Goal: Transaction & Acquisition: Book appointment/travel/reservation

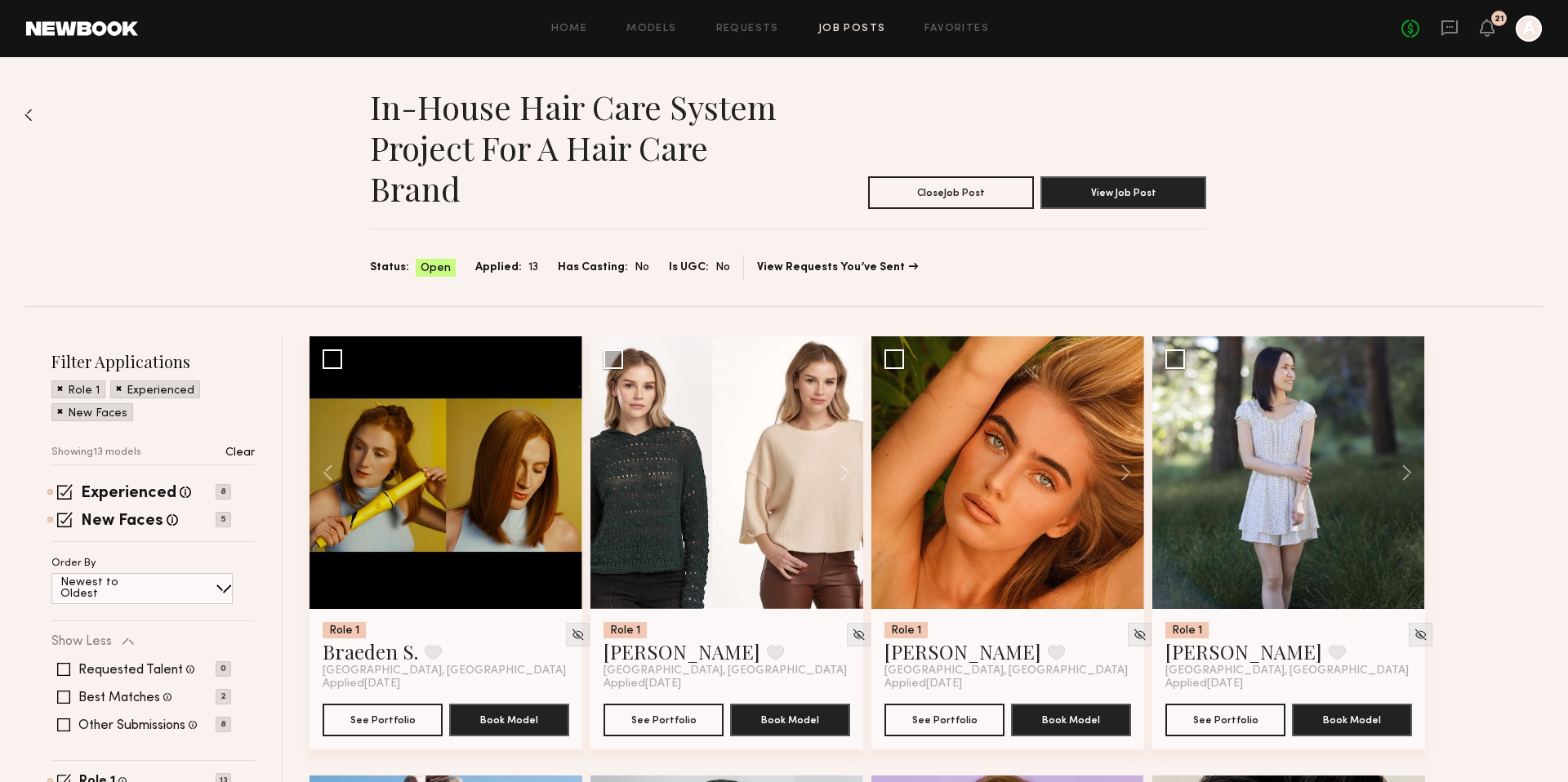
scroll to position [1311, 0]
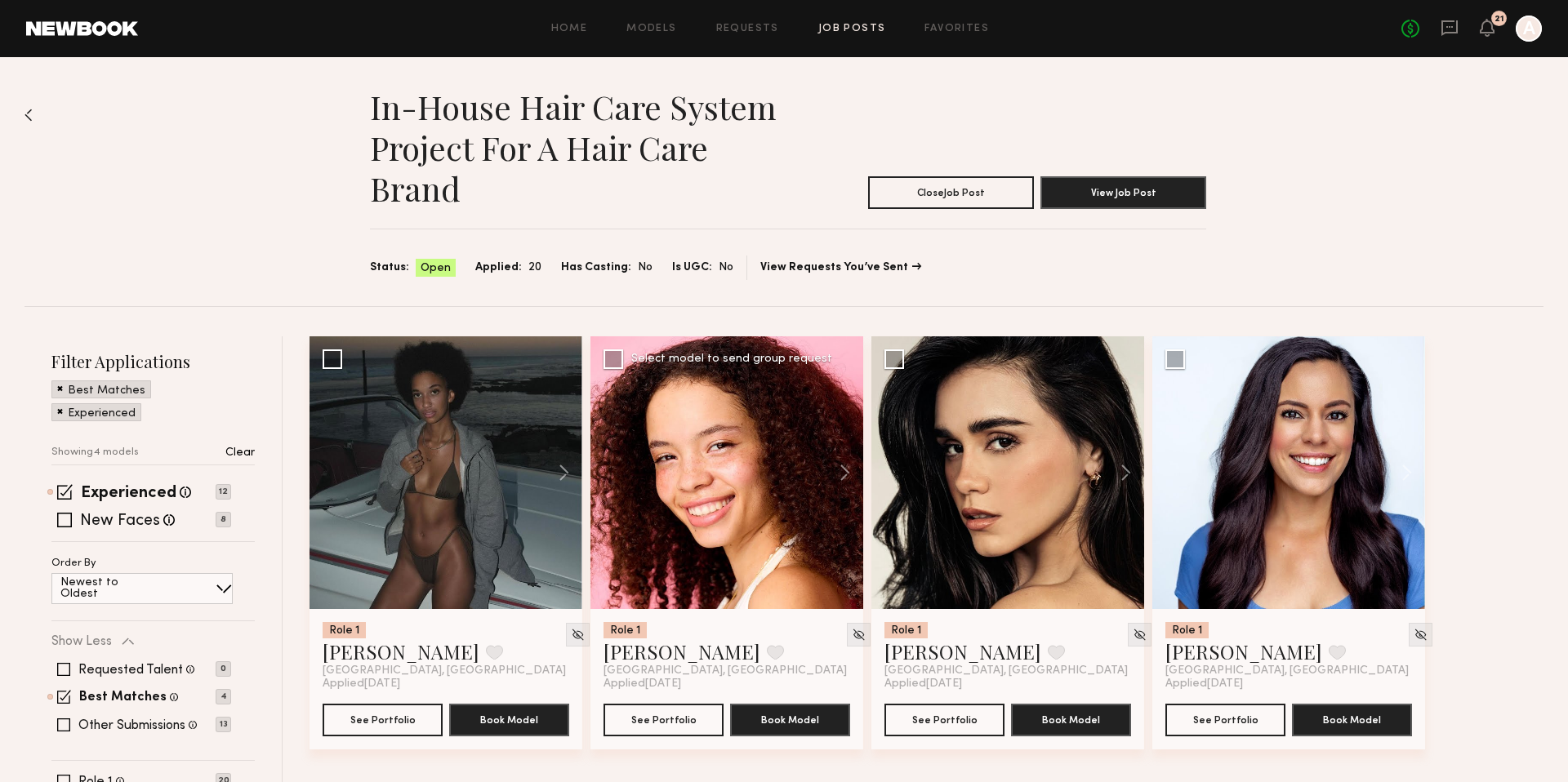
scroll to position [64, 0]
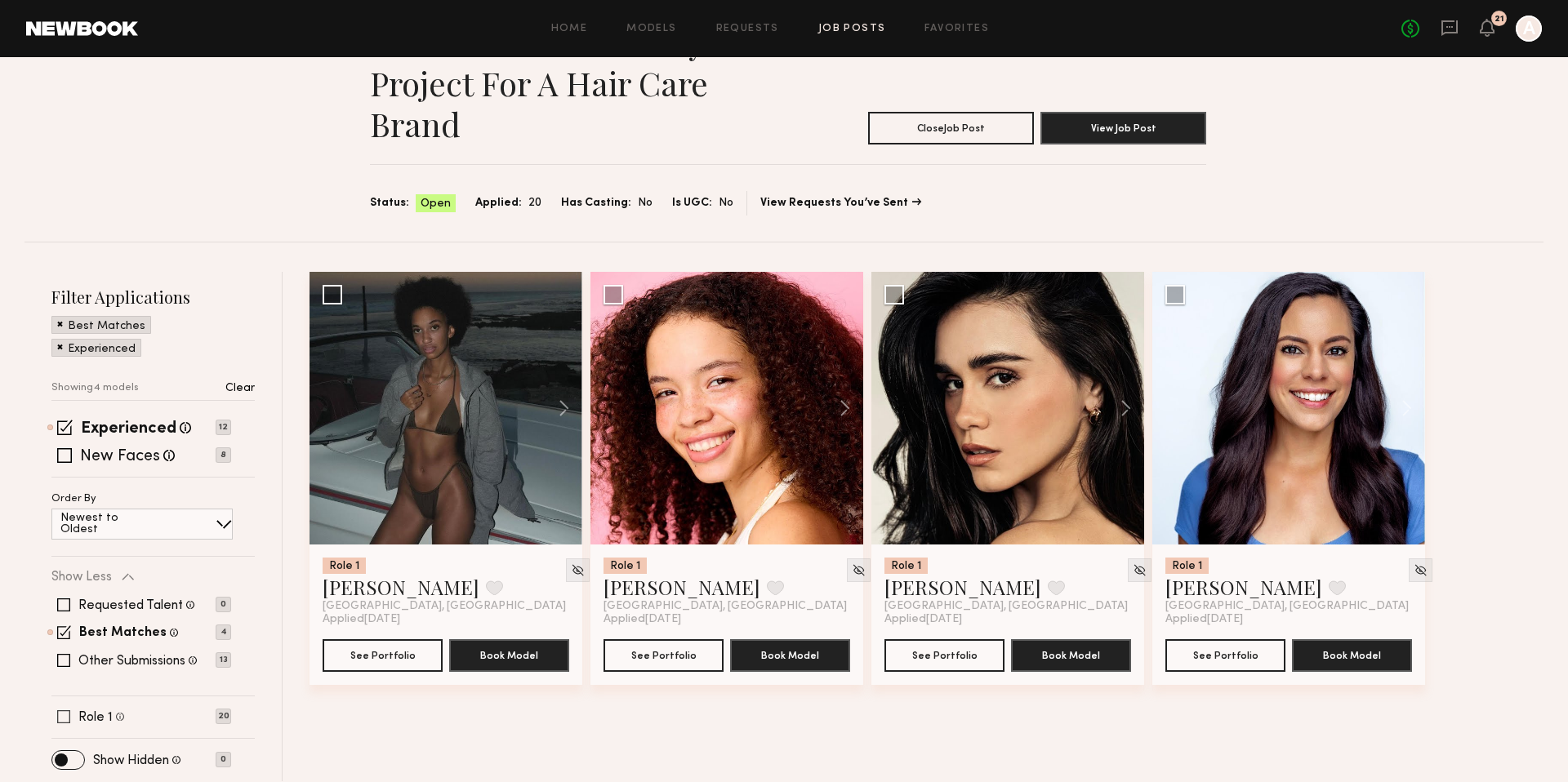
click at [54, 714] on div "Role 1 Female, 18–70, Black/ African American, Hispanic / Latino, Multiracial, …" at bounding box center [141, 717] width 179 height 13
click at [64, 714] on span at bounding box center [63, 717] width 13 height 13
click at [62, 629] on span at bounding box center [63, 632] width 14 height 14
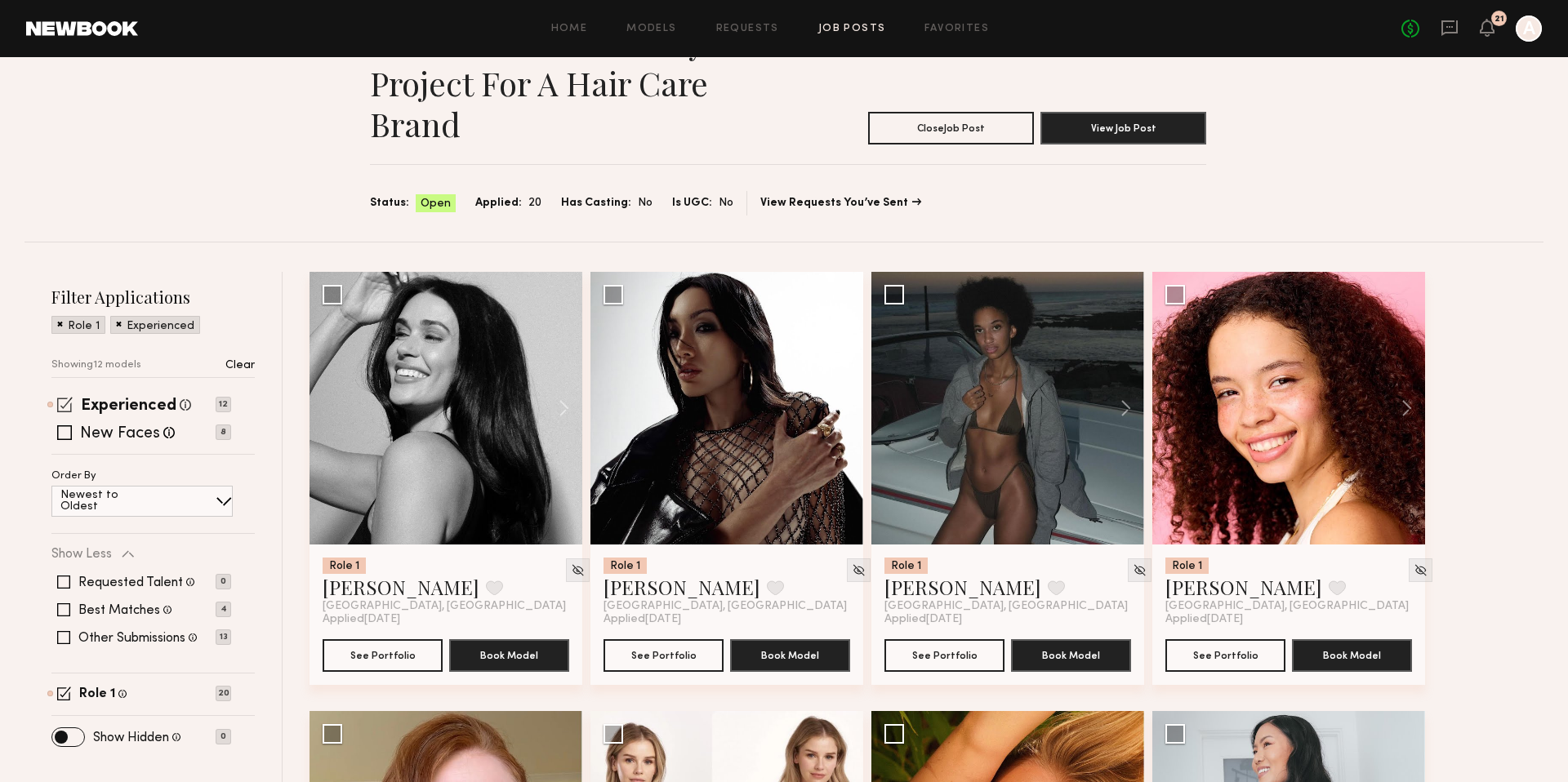
click at [63, 409] on span at bounding box center [64, 404] width 16 height 16
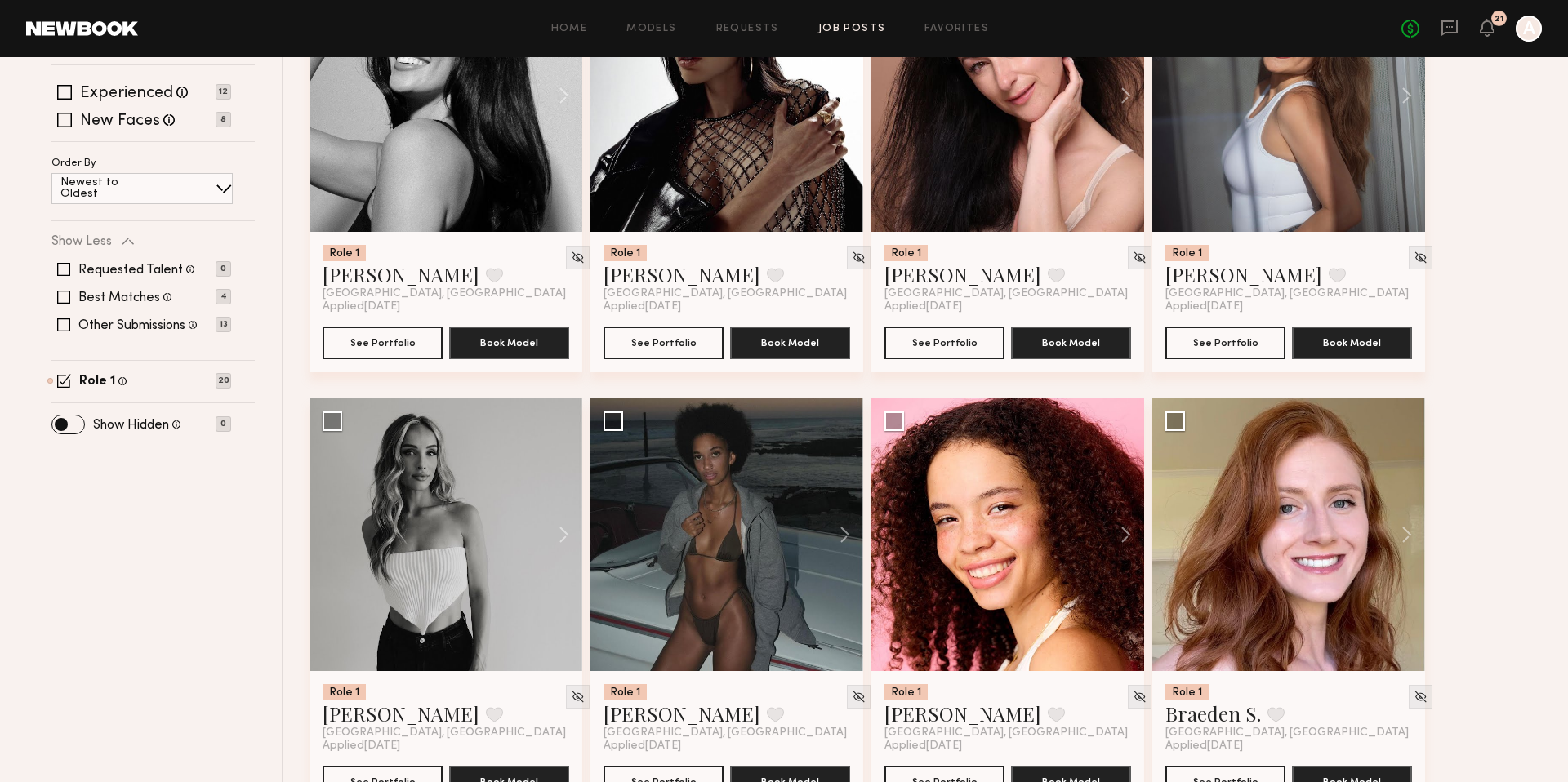
scroll to position [385, 0]
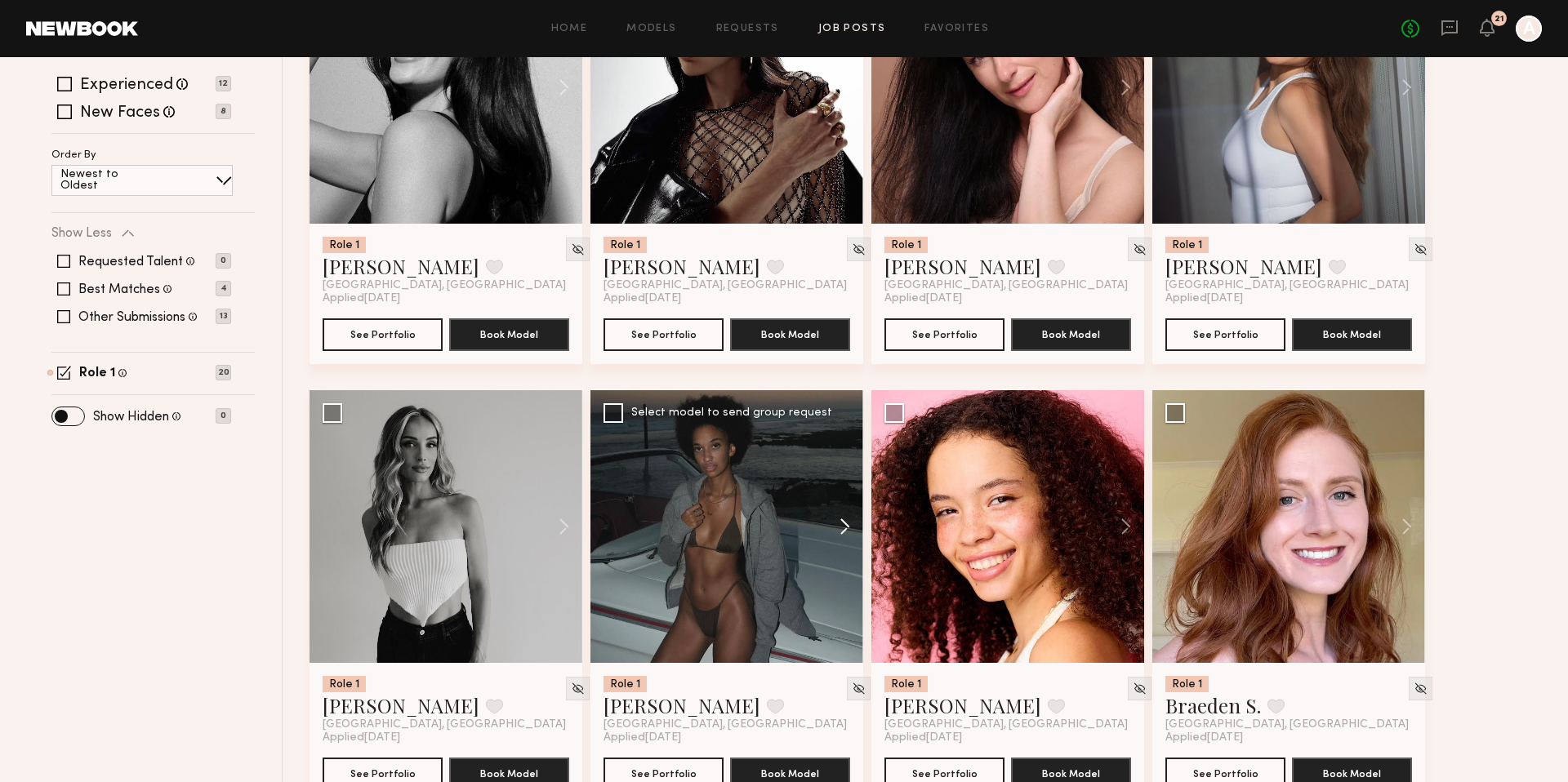
click at [844, 528] on button at bounding box center [836, 526] width 52 height 272
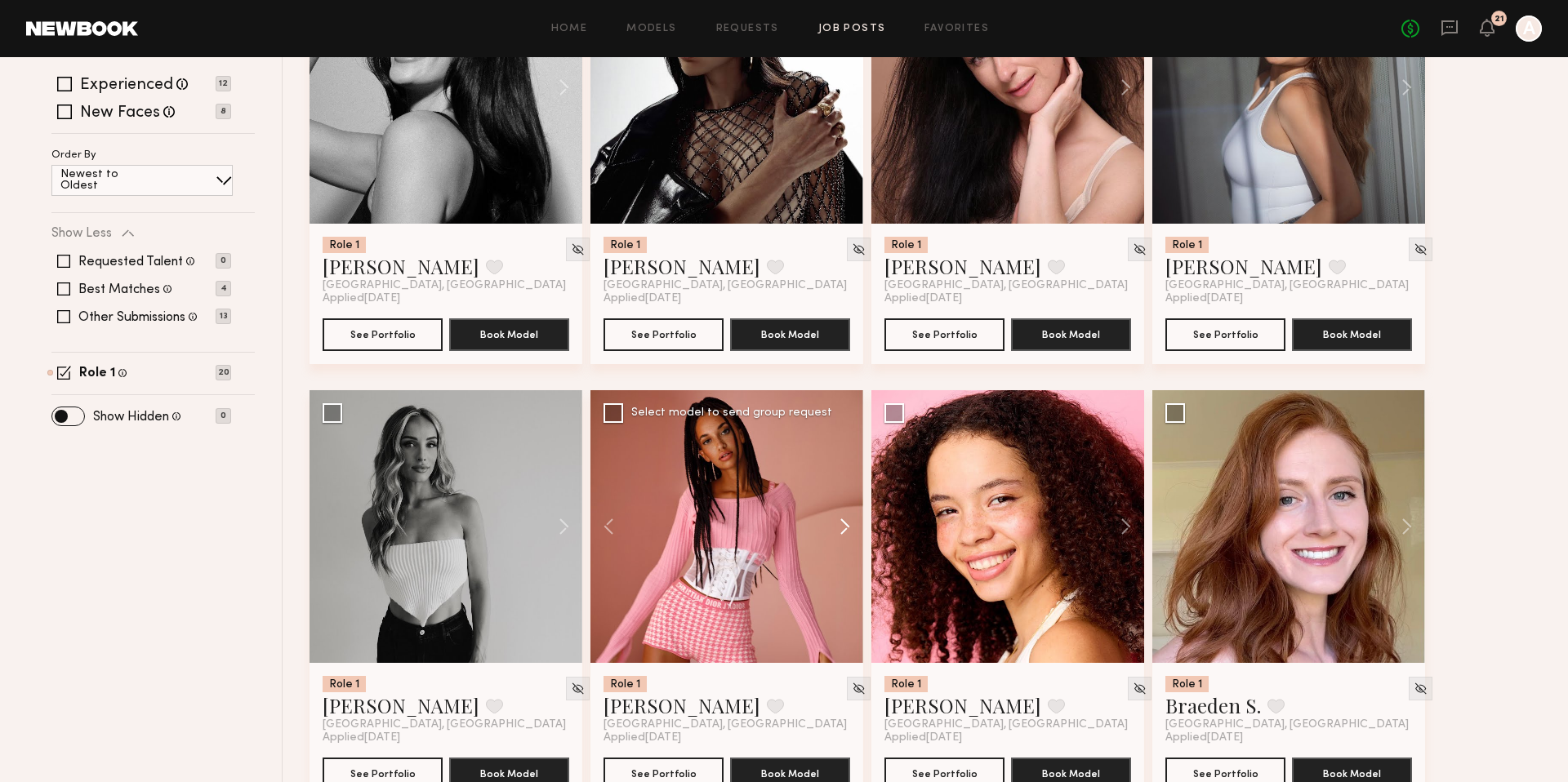
click at [844, 528] on button at bounding box center [836, 526] width 52 height 272
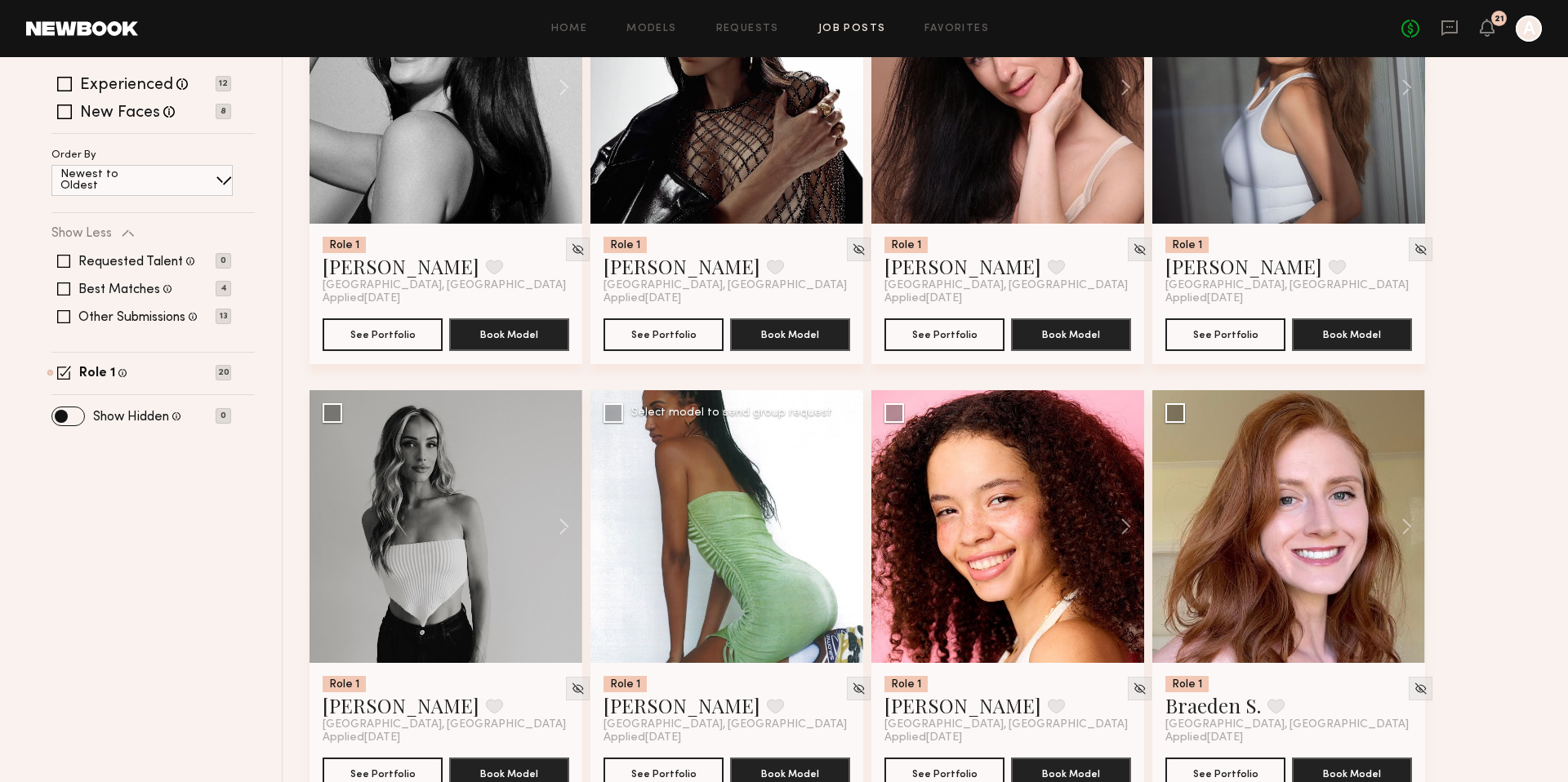
click at [844, 528] on button at bounding box center [836, 526] width 52 height 272
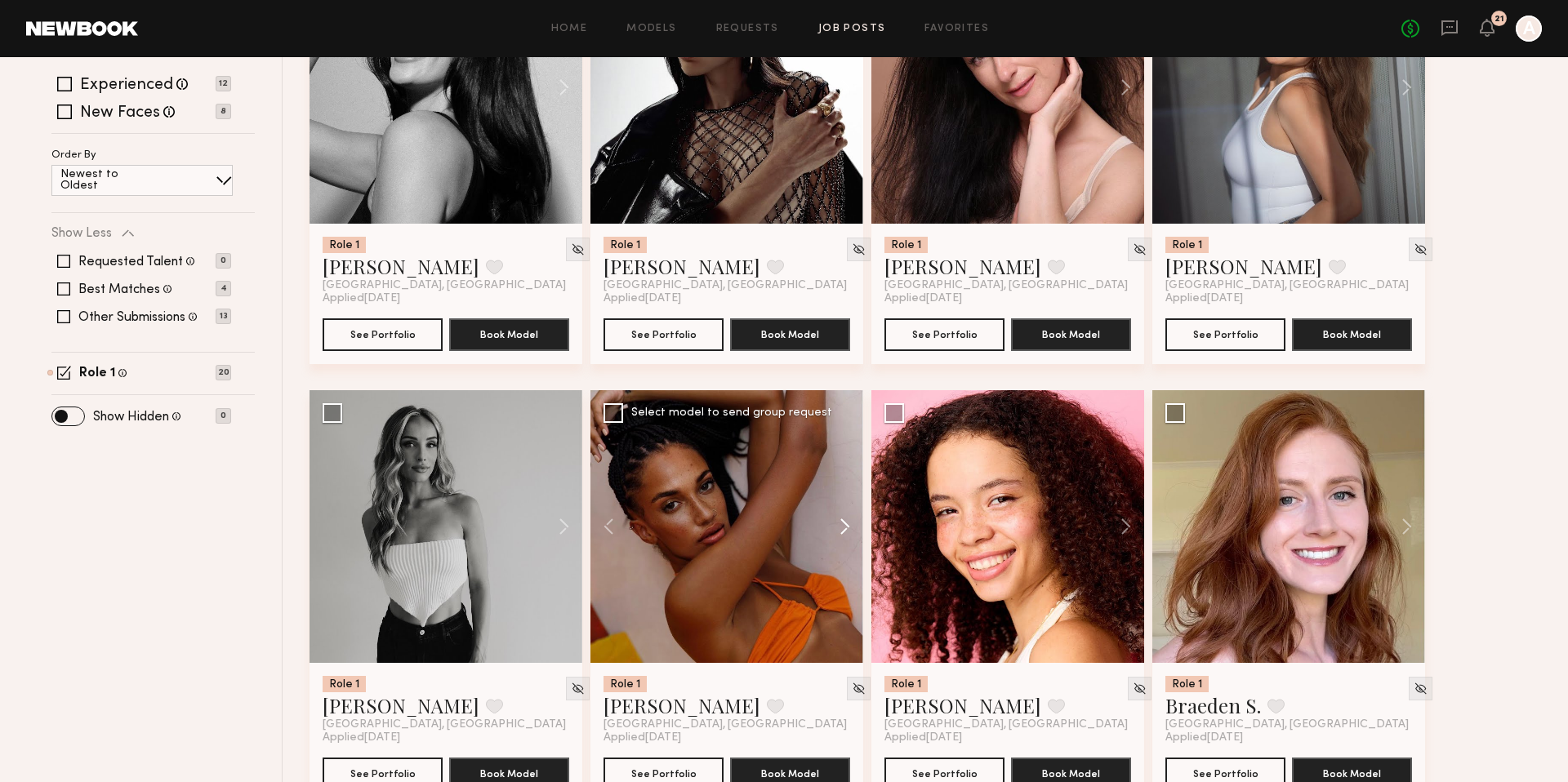
click at [844, 528] on button at bounding box center [836, 526] width 52 height 272
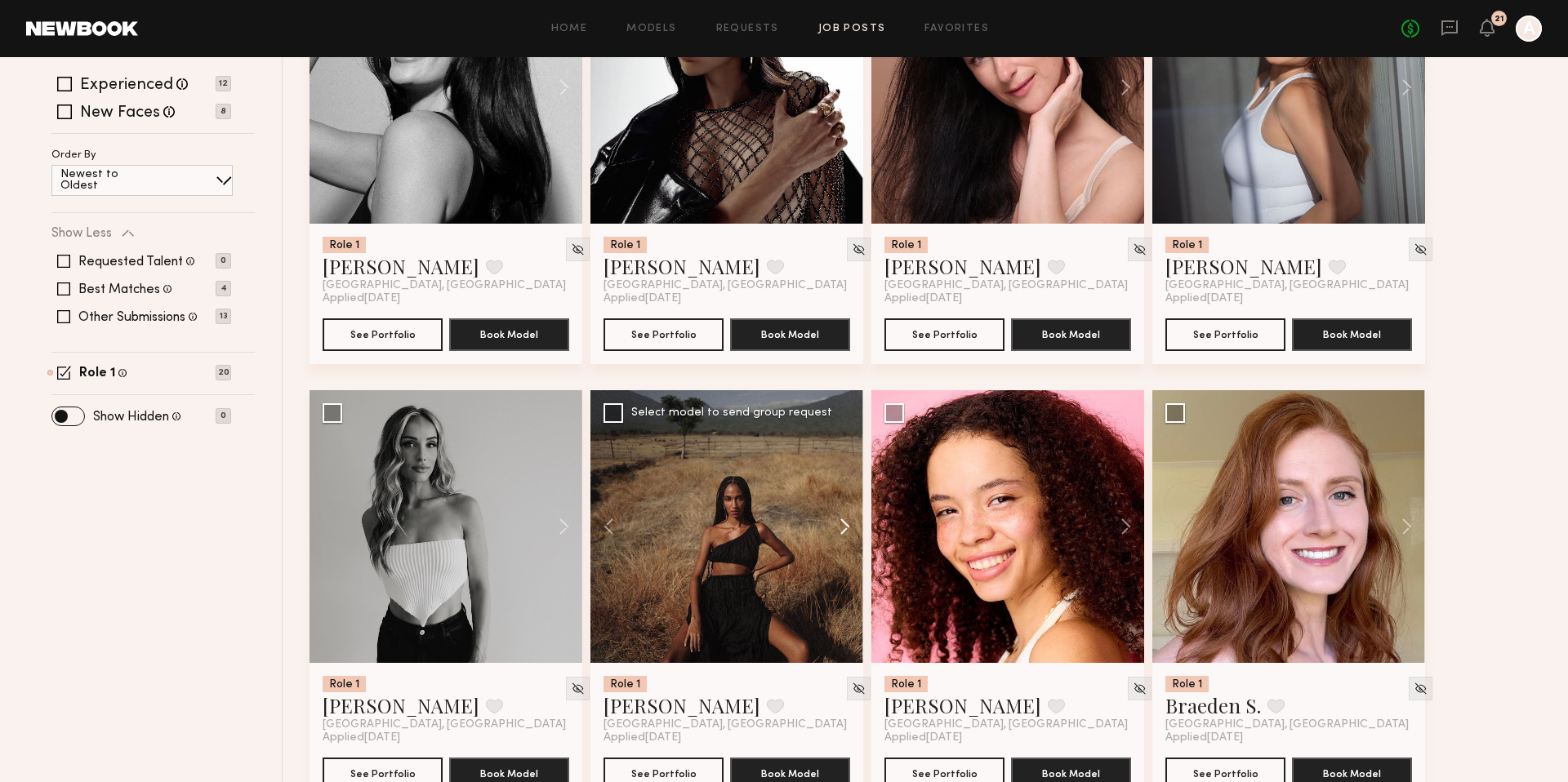
click at [844, 528] on button at bounding box center [836, 526] width 52 height 272
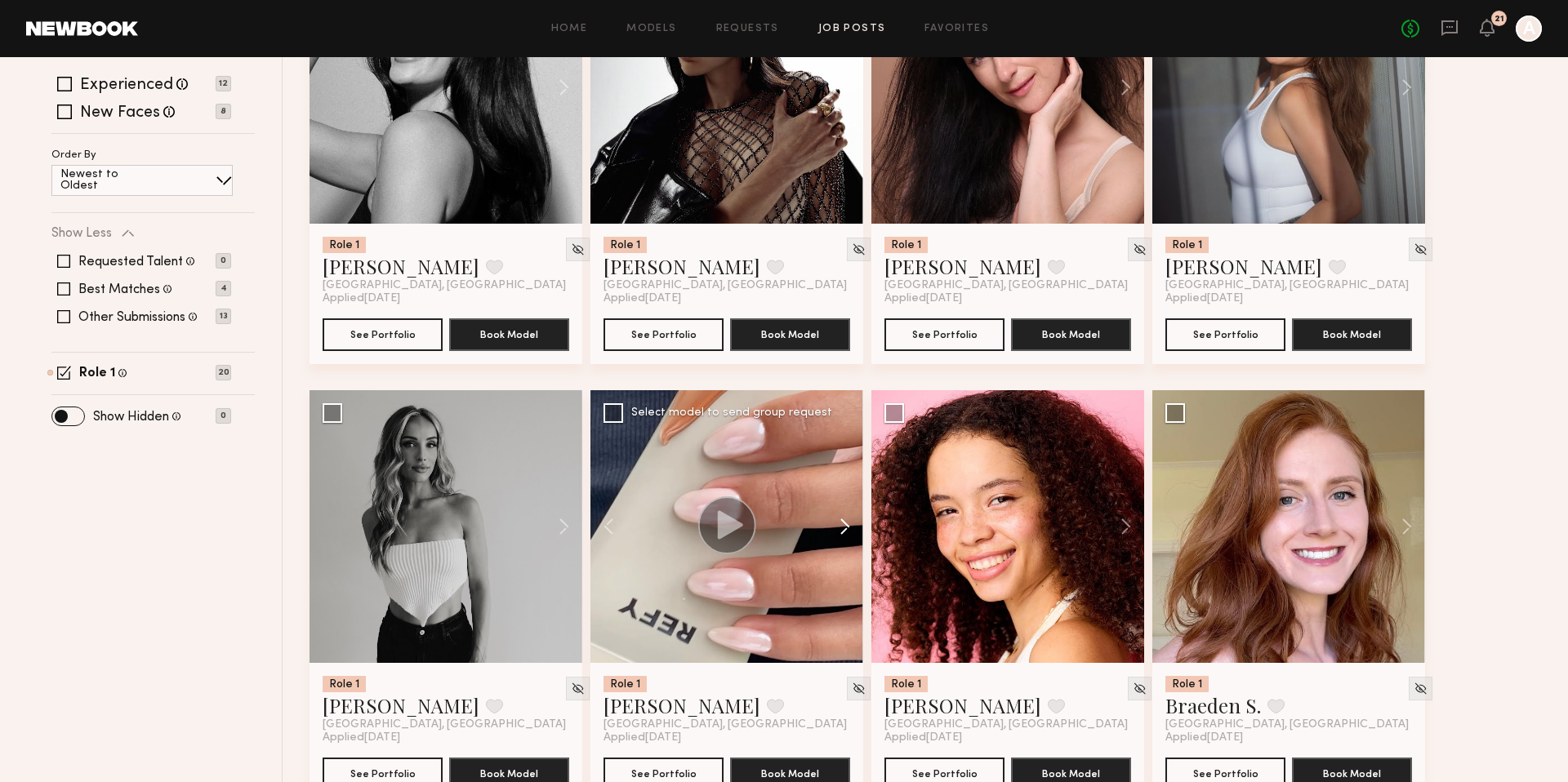
click at [844, 528] on button at bounding box center [836, 526] width 52 height 272
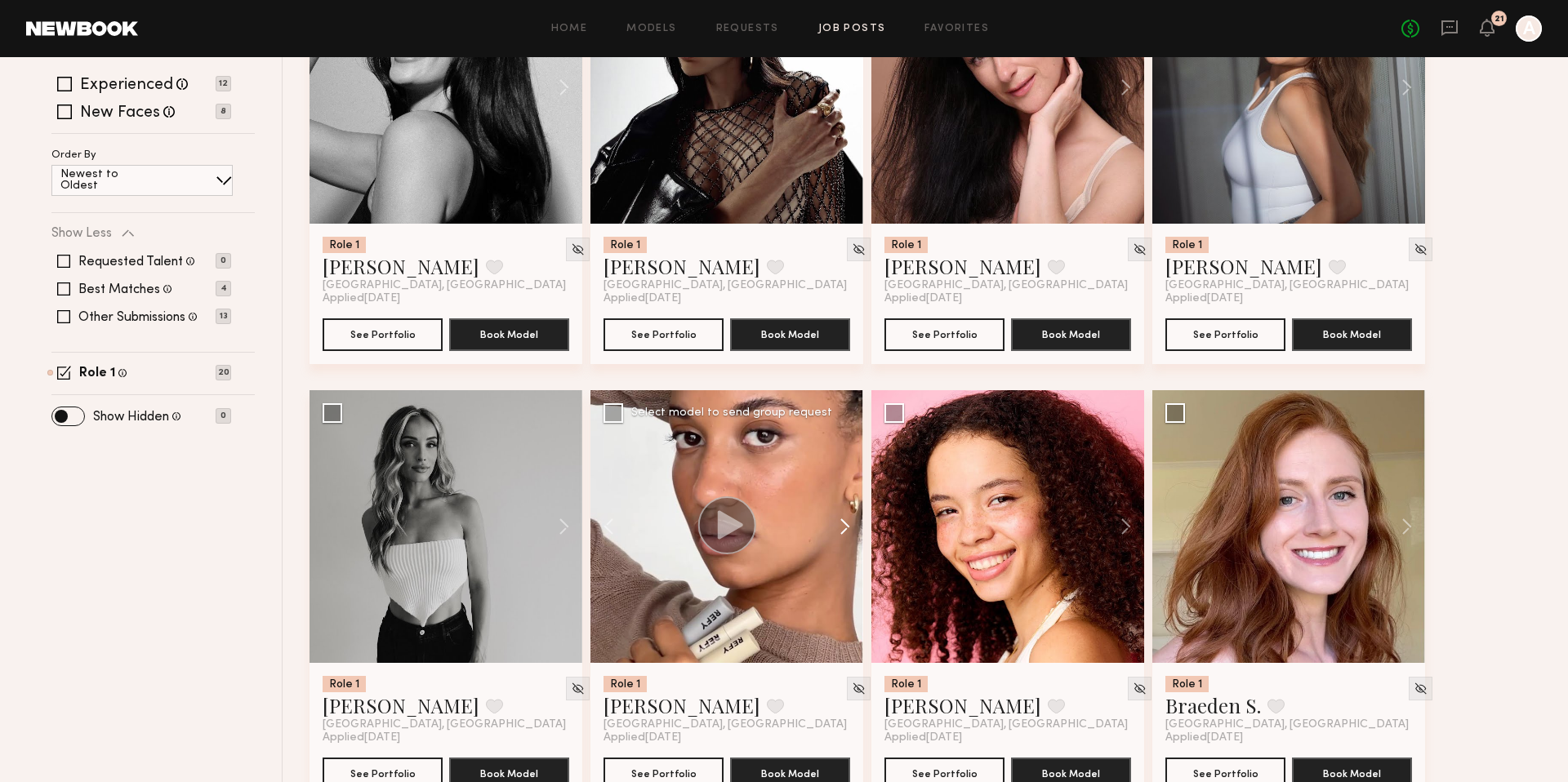
click at [844, 528] on button at bounding box center [836, 526] width 52 height 272
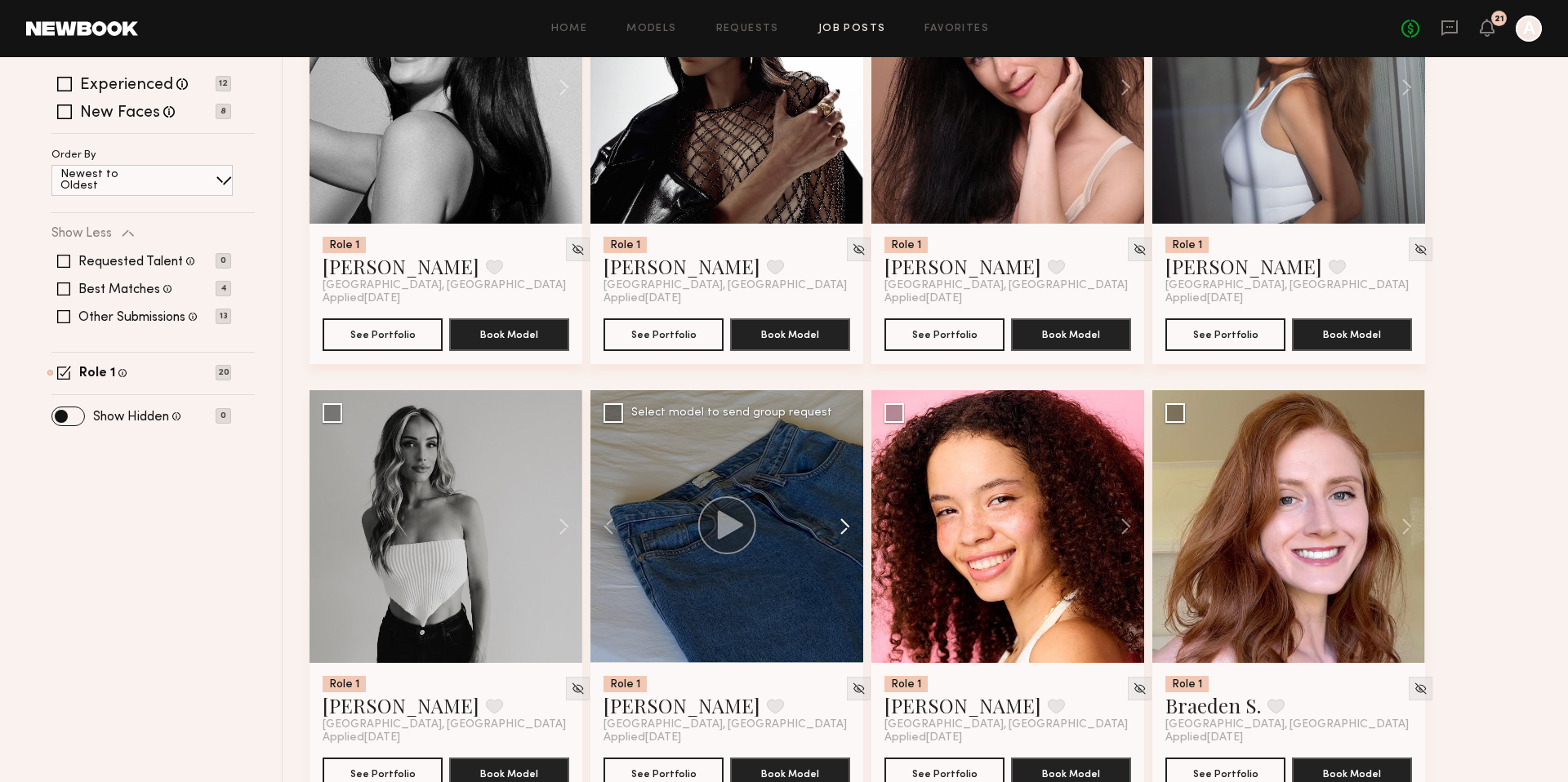
click at [844, 528] on button at bounding box center [836, 526] width 52 height 272
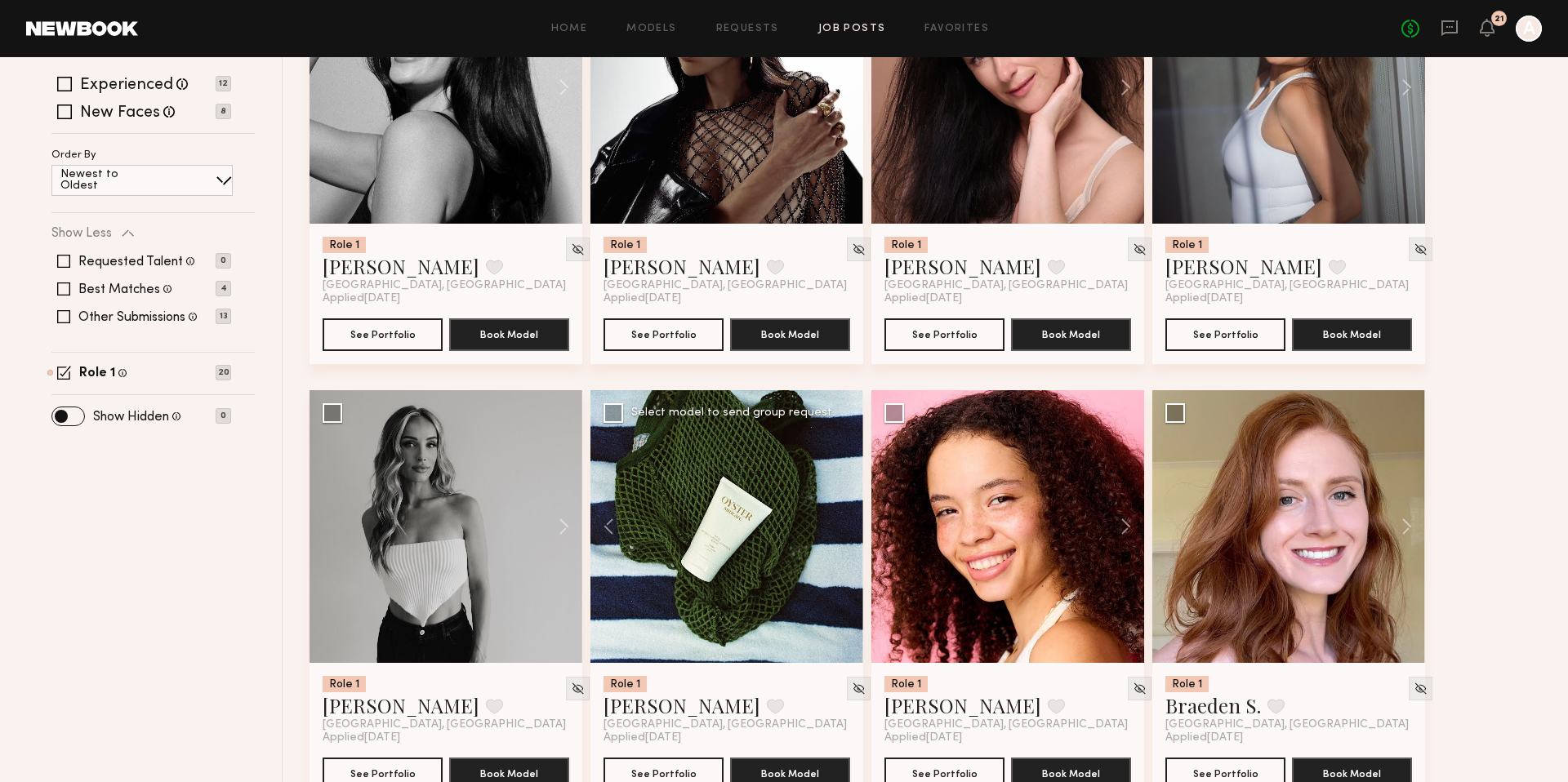
click at [844, 528] on div at bounding box center [726, 526] width 272 height 272
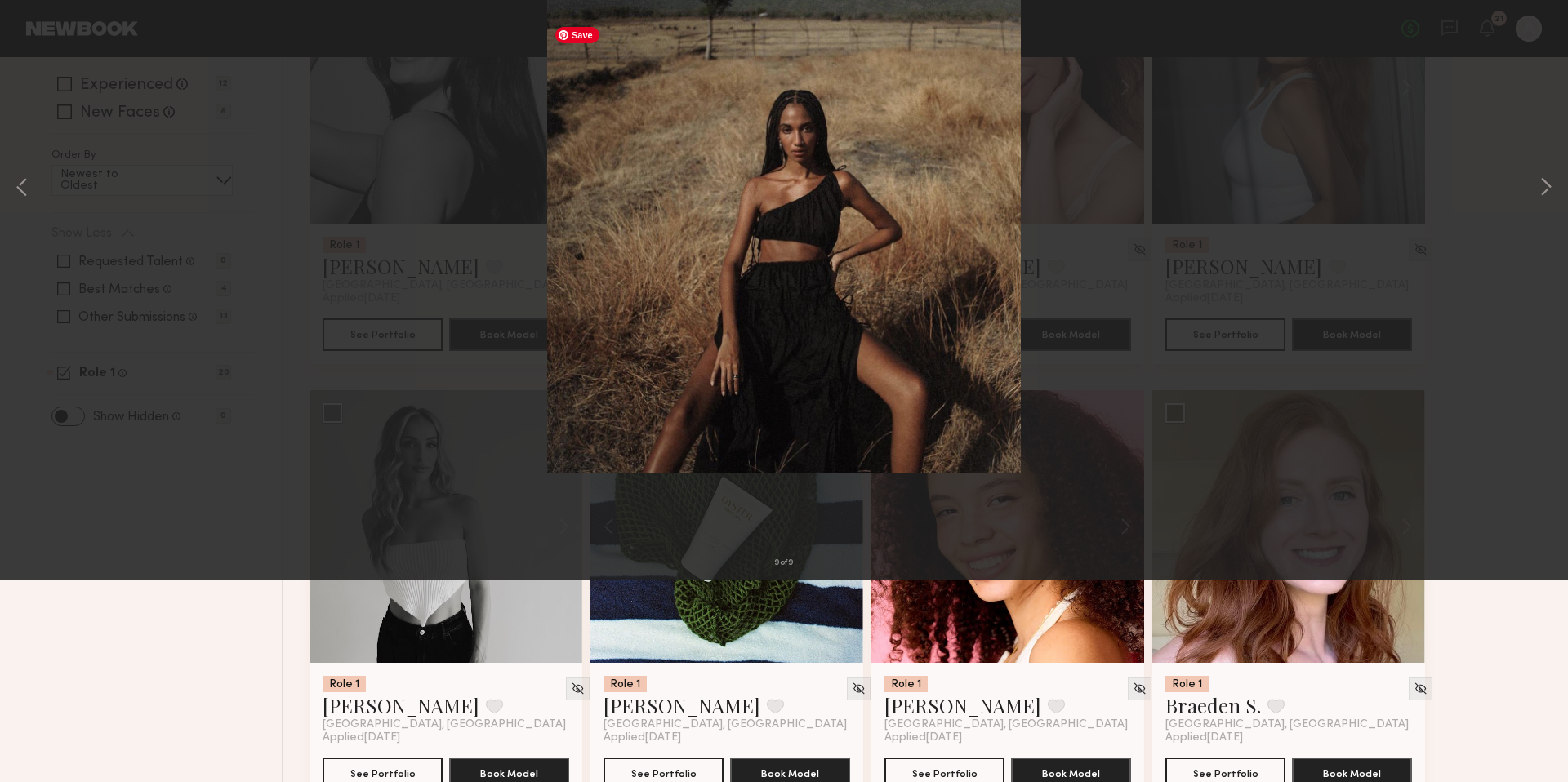
click at [1271, 435] on div "9 of 9" at bounding box center [784, 391] width 1568 height 782
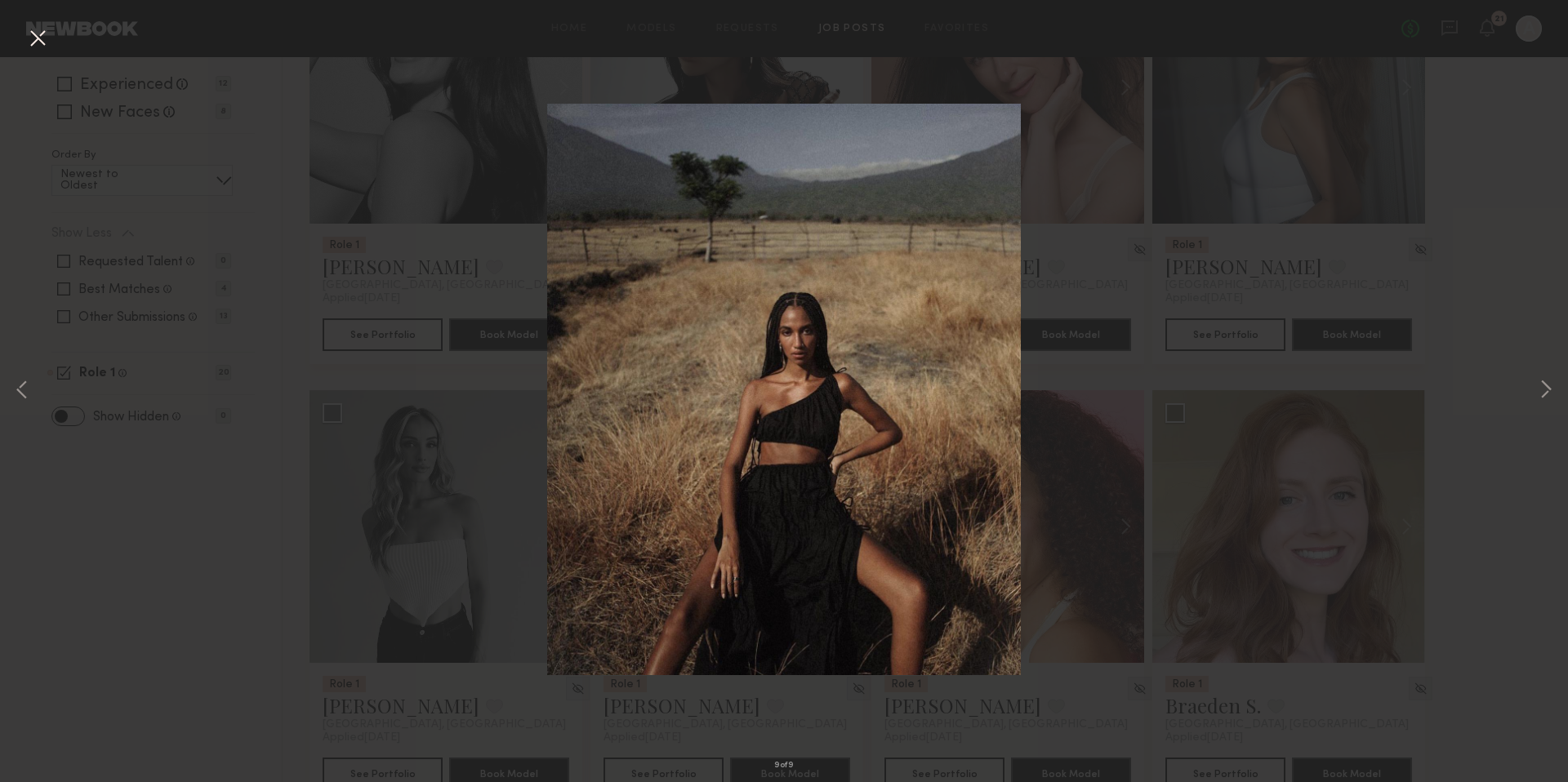
click at [337, 382] on div "9 of 9" at bounding box center [784, 391] width 1568 height 782
click at [1053, 135] on div "9 of 9" at bounding box center [784, 391] width 1568 height 782
click at [38, 37] on button at bounding box center [38, 40] width 26 height 30
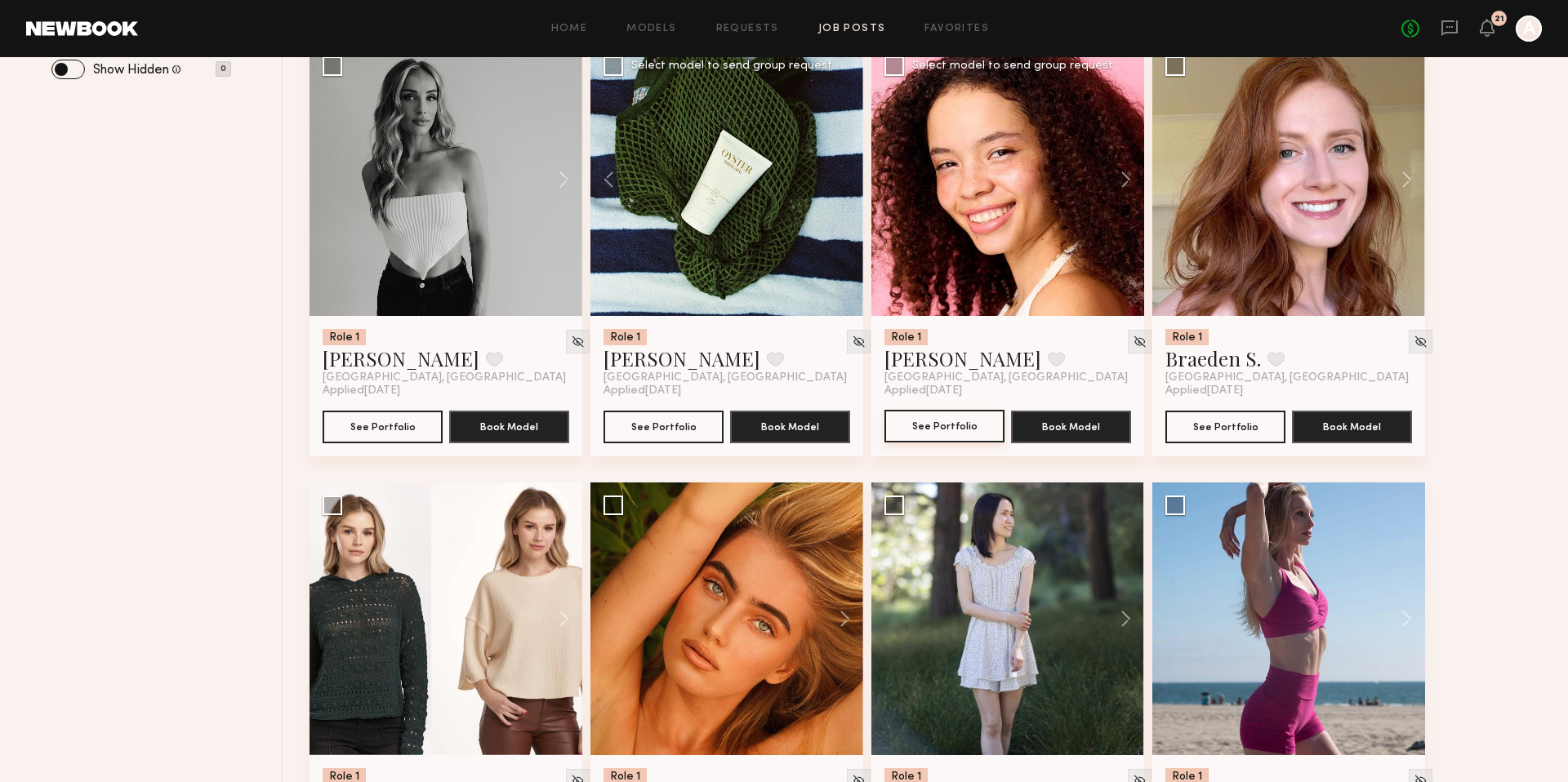
scroll to position [659, 0]
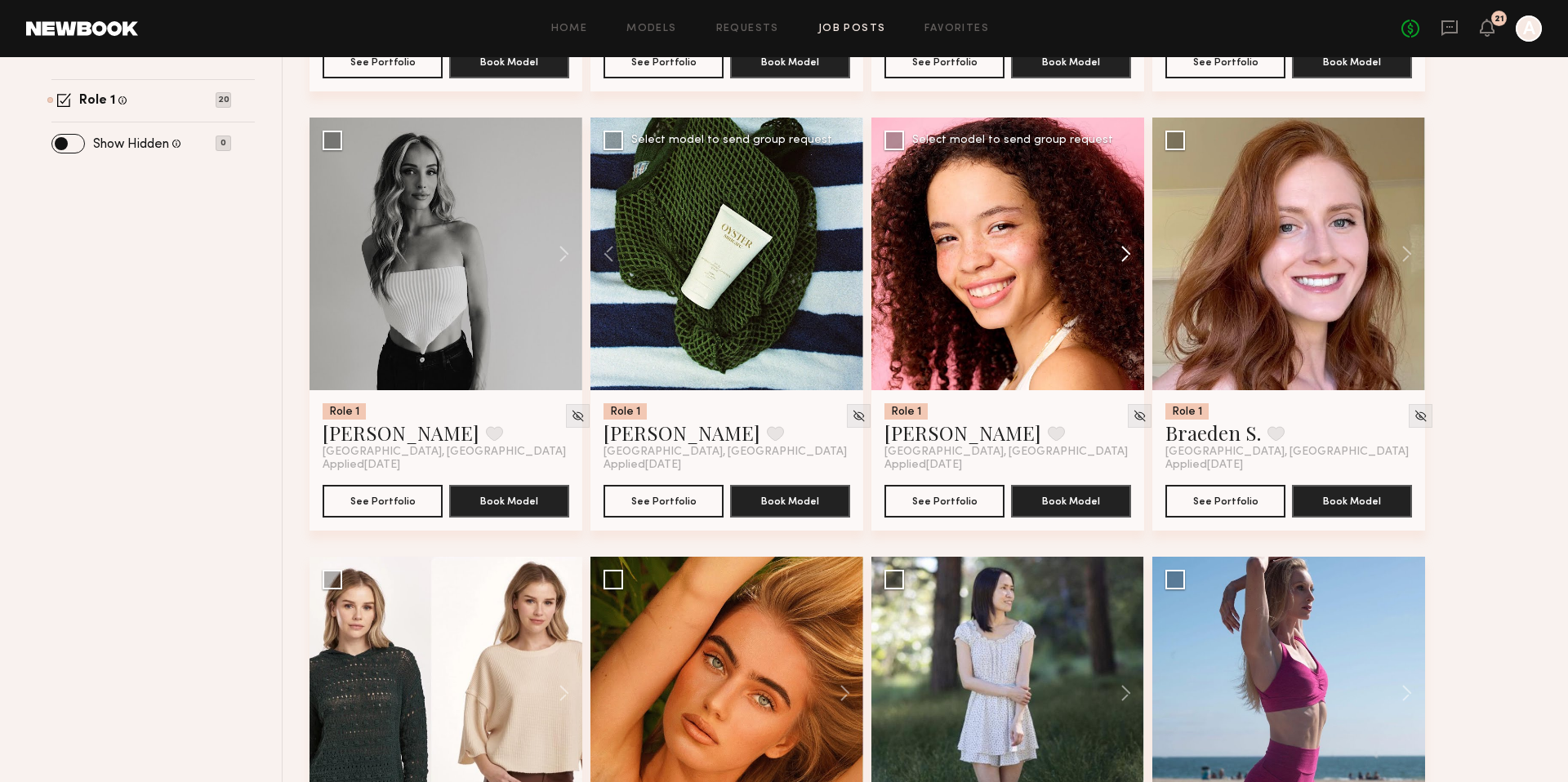
click at [1121, 257] on button at bounding box center [1117, 254] width 52 height 272
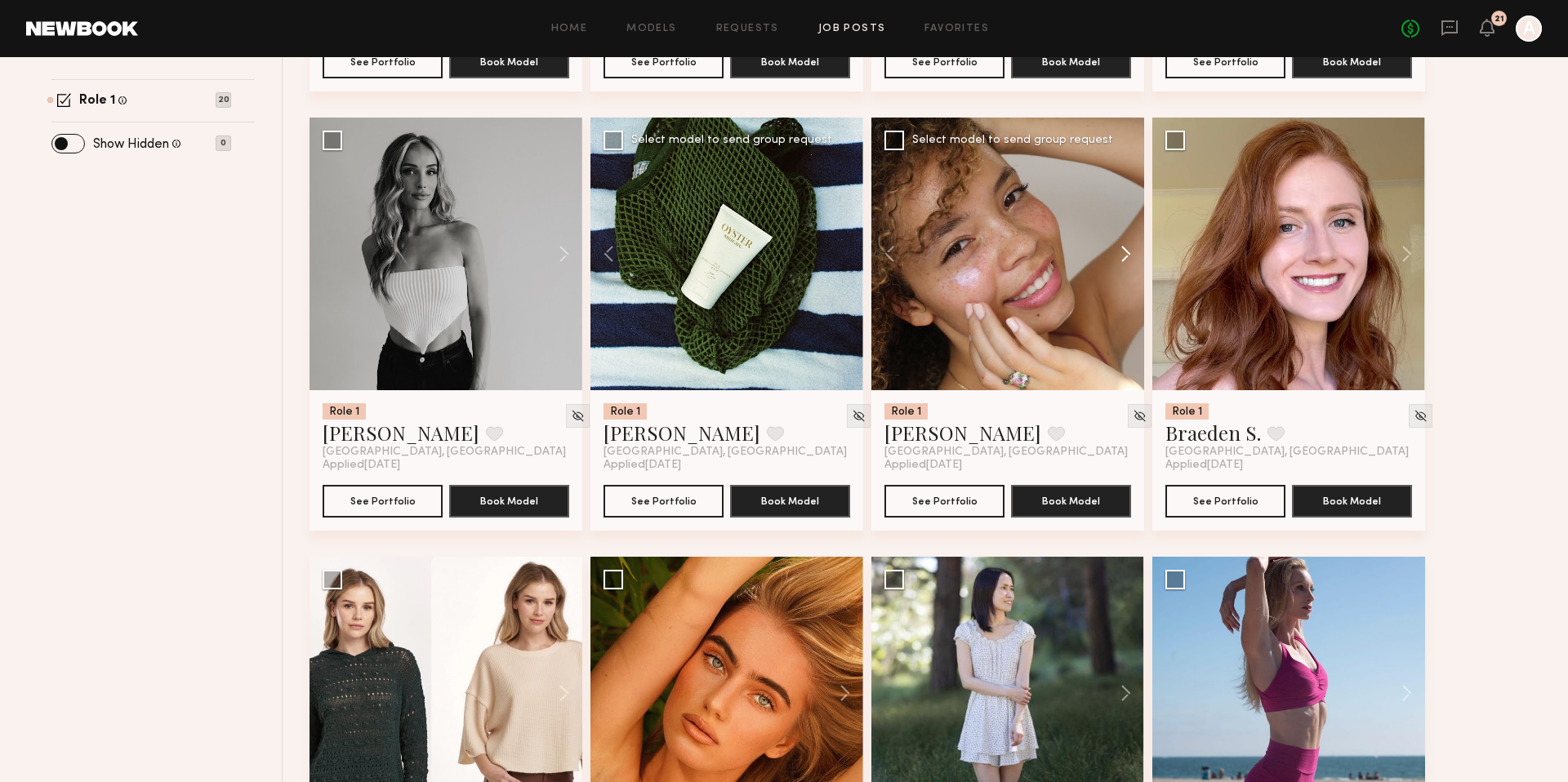
click at [1121, 257] on button at bounding box center [1117, 254] width 52 height 272
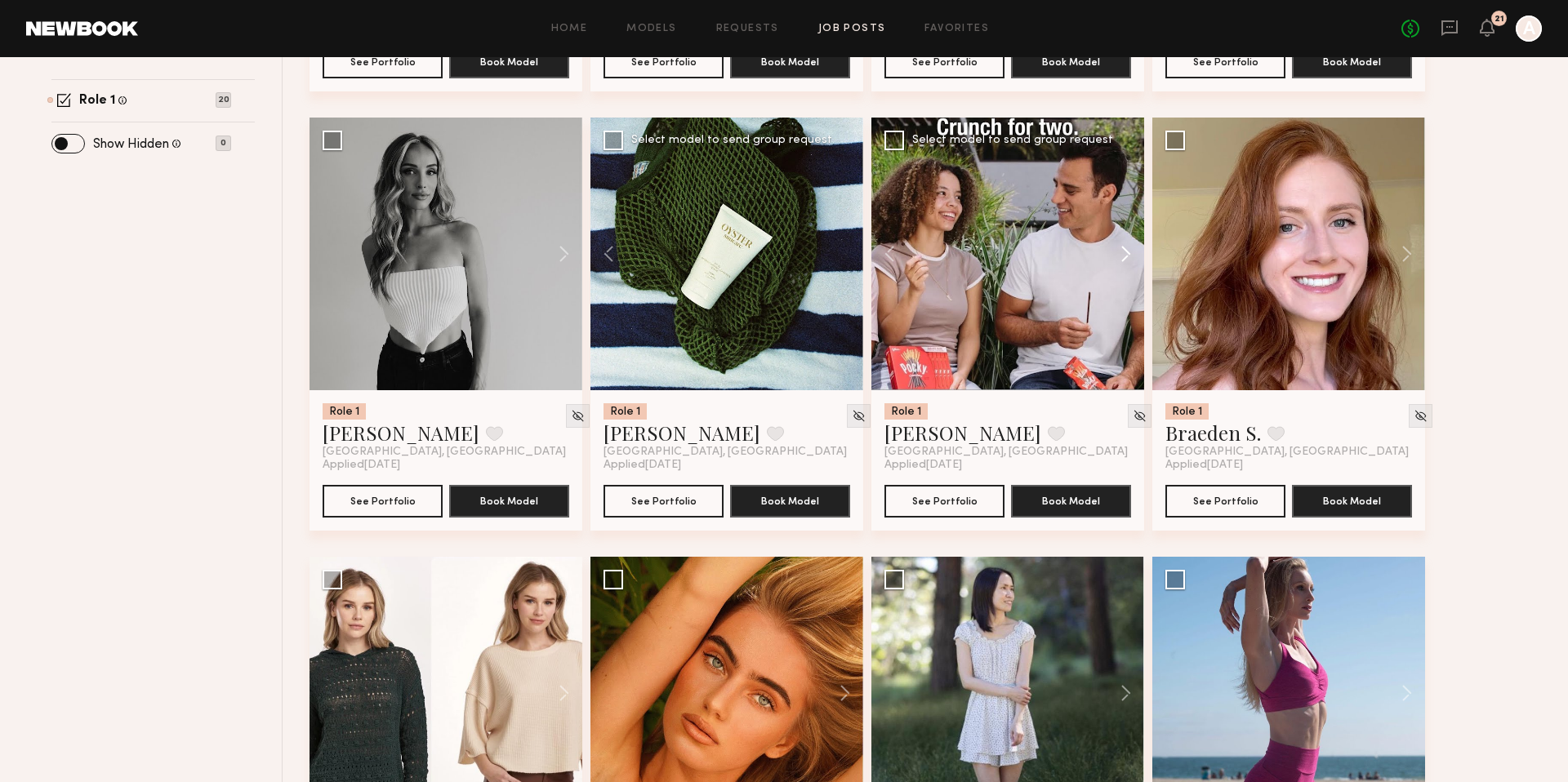
click at [1123, 257] on button at bounding box center [1117, 254] width 52 height 272
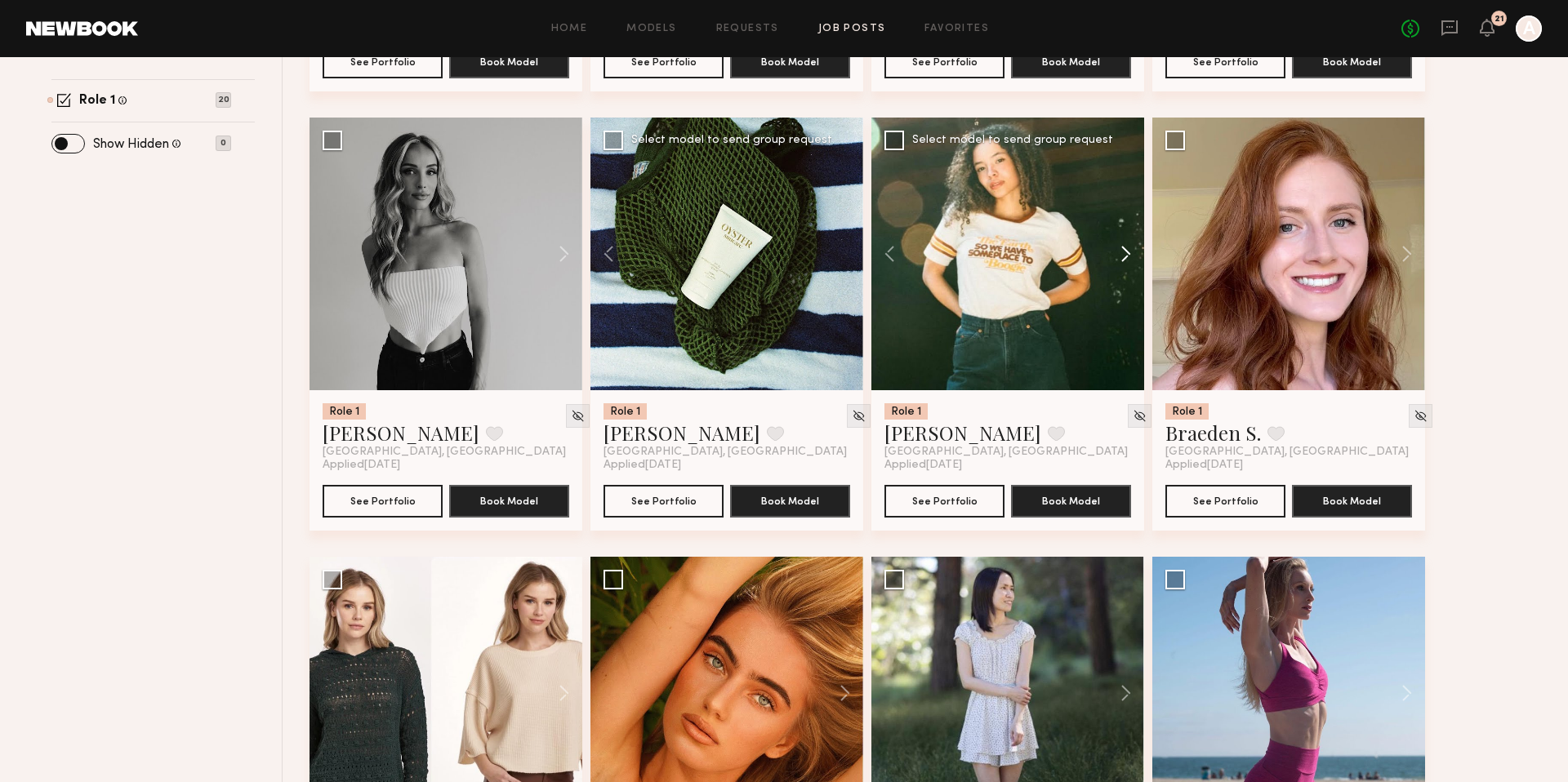
click at [1123, 257] on button at bounding box center [1117, 254] width 52 height 272
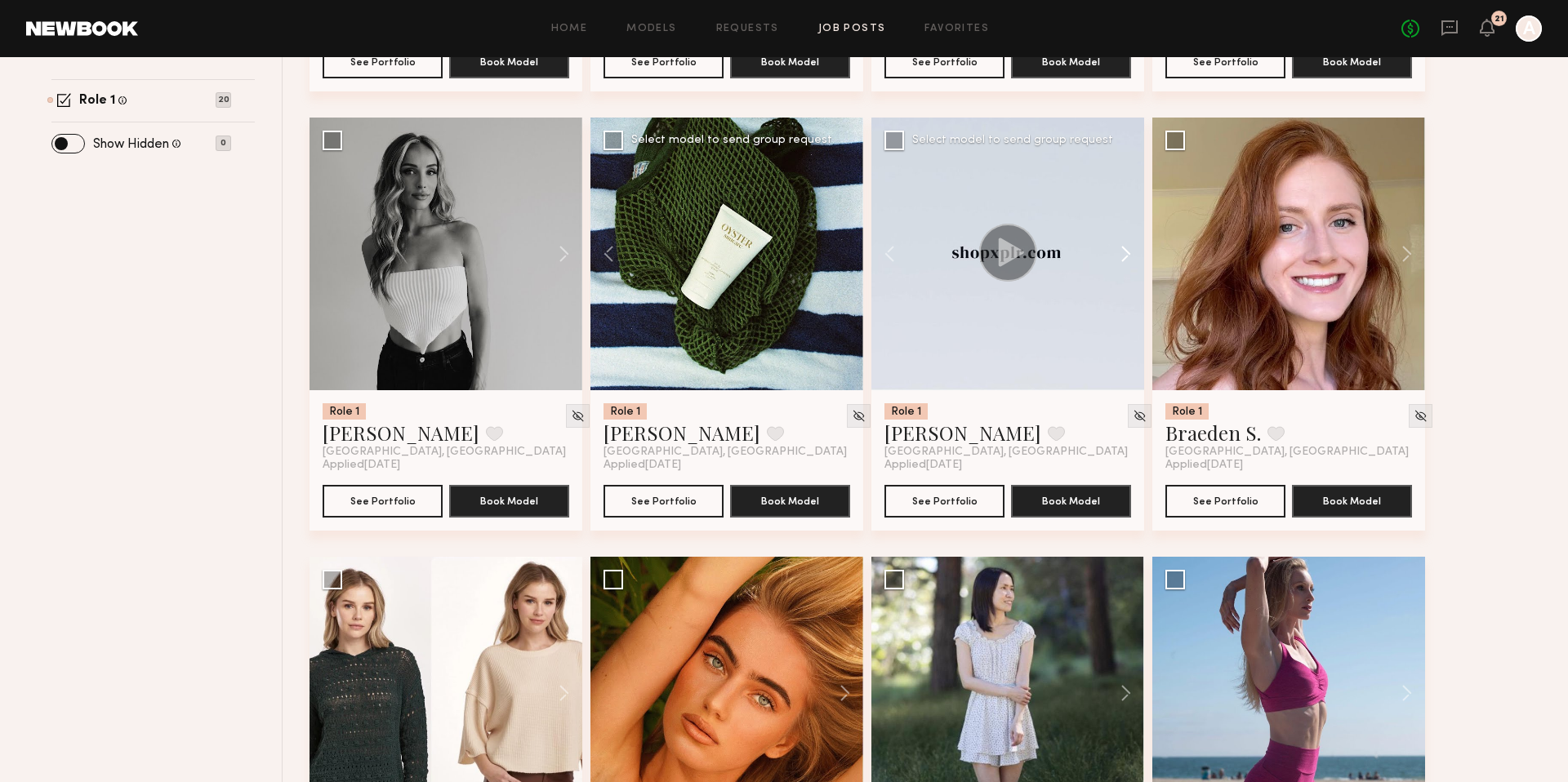
click at [1123, 257] on button at bounding box center [1117, 254] width 52 height 272
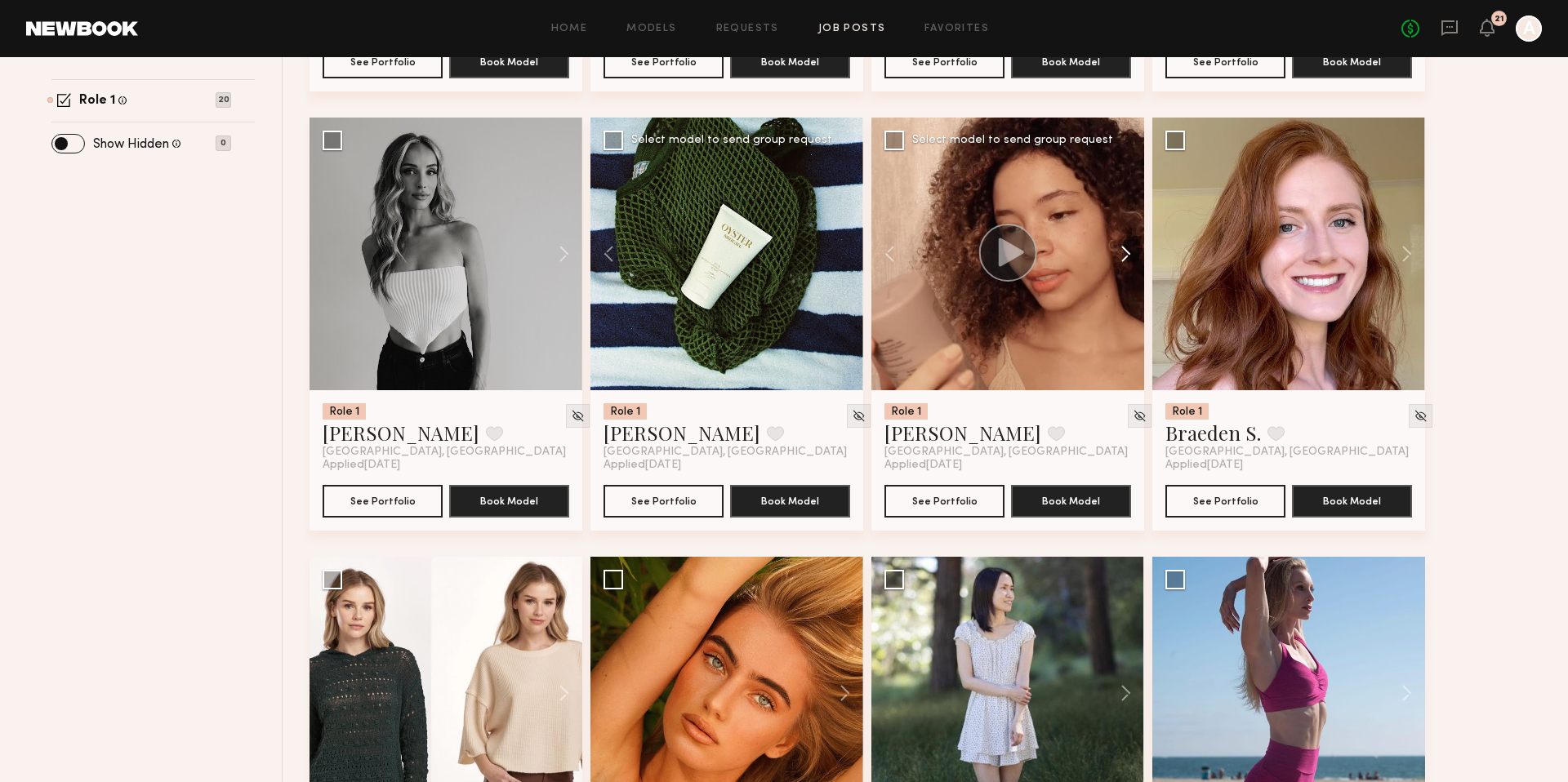
click at [1123, 257] on button at bounding box center [1117, 254] width 52 height 272
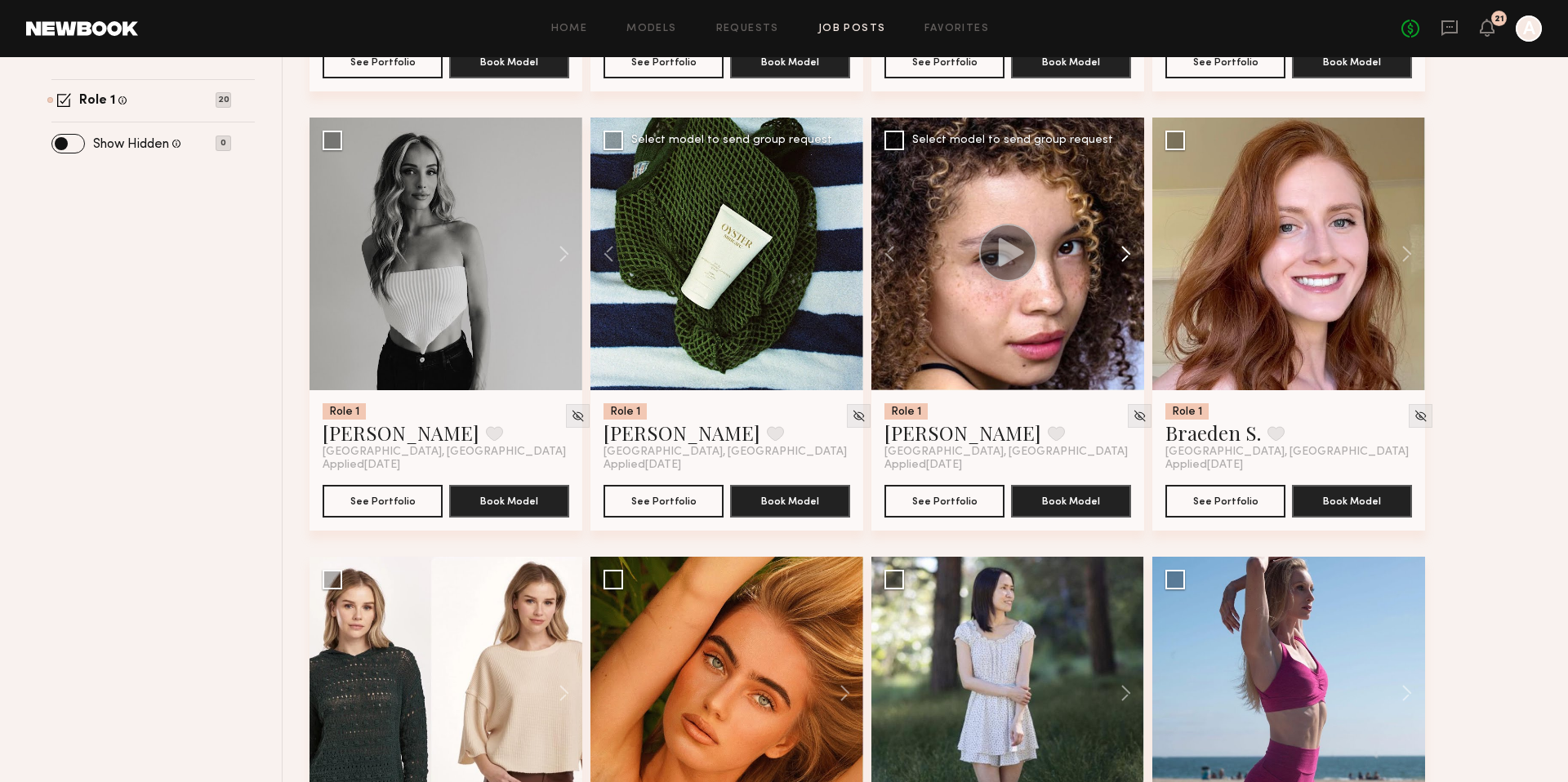
click at [1123, 257] on button at bounding box center [1117, 254] width 52 height 272
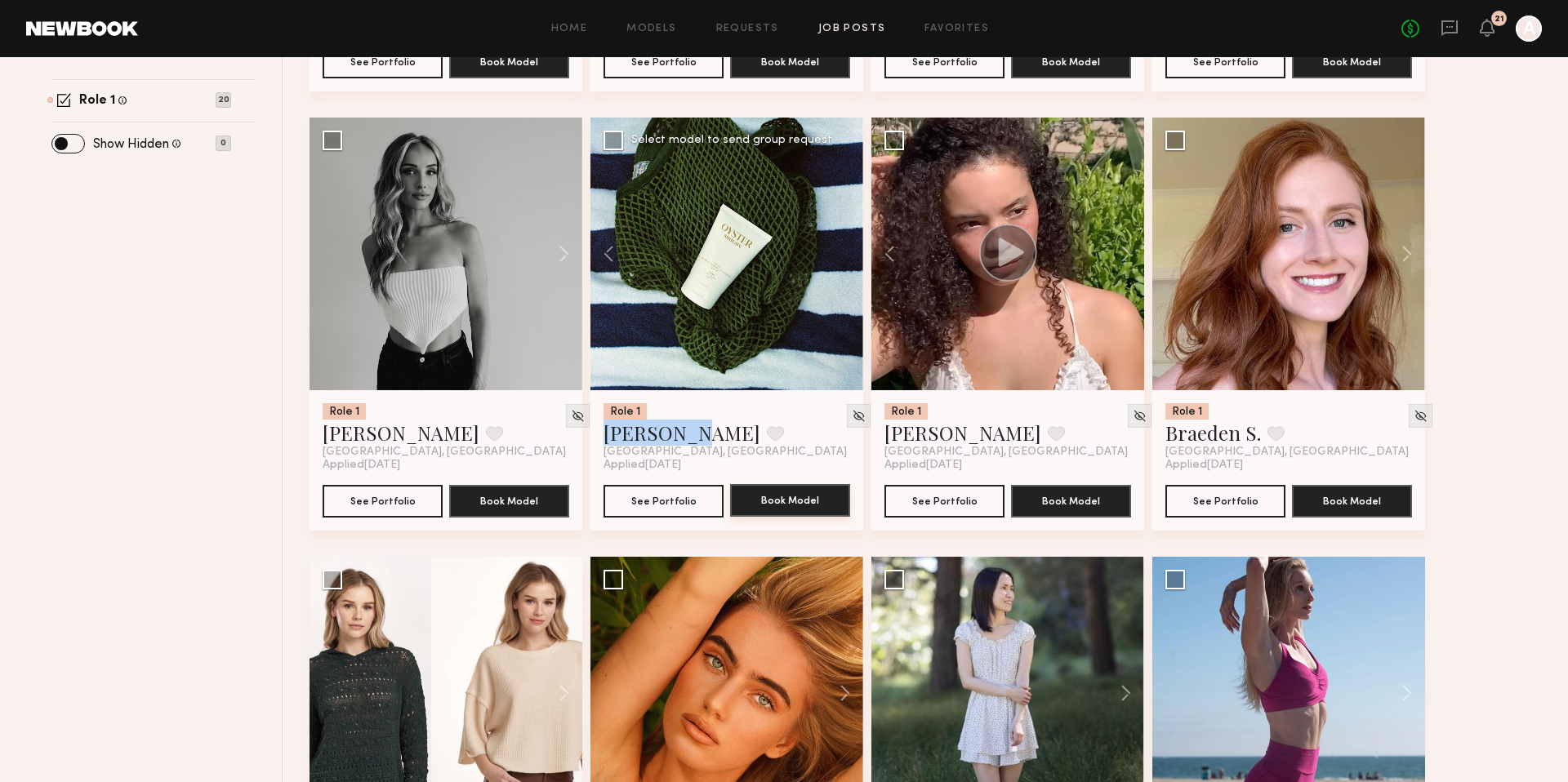
scroll to position [0, 0]
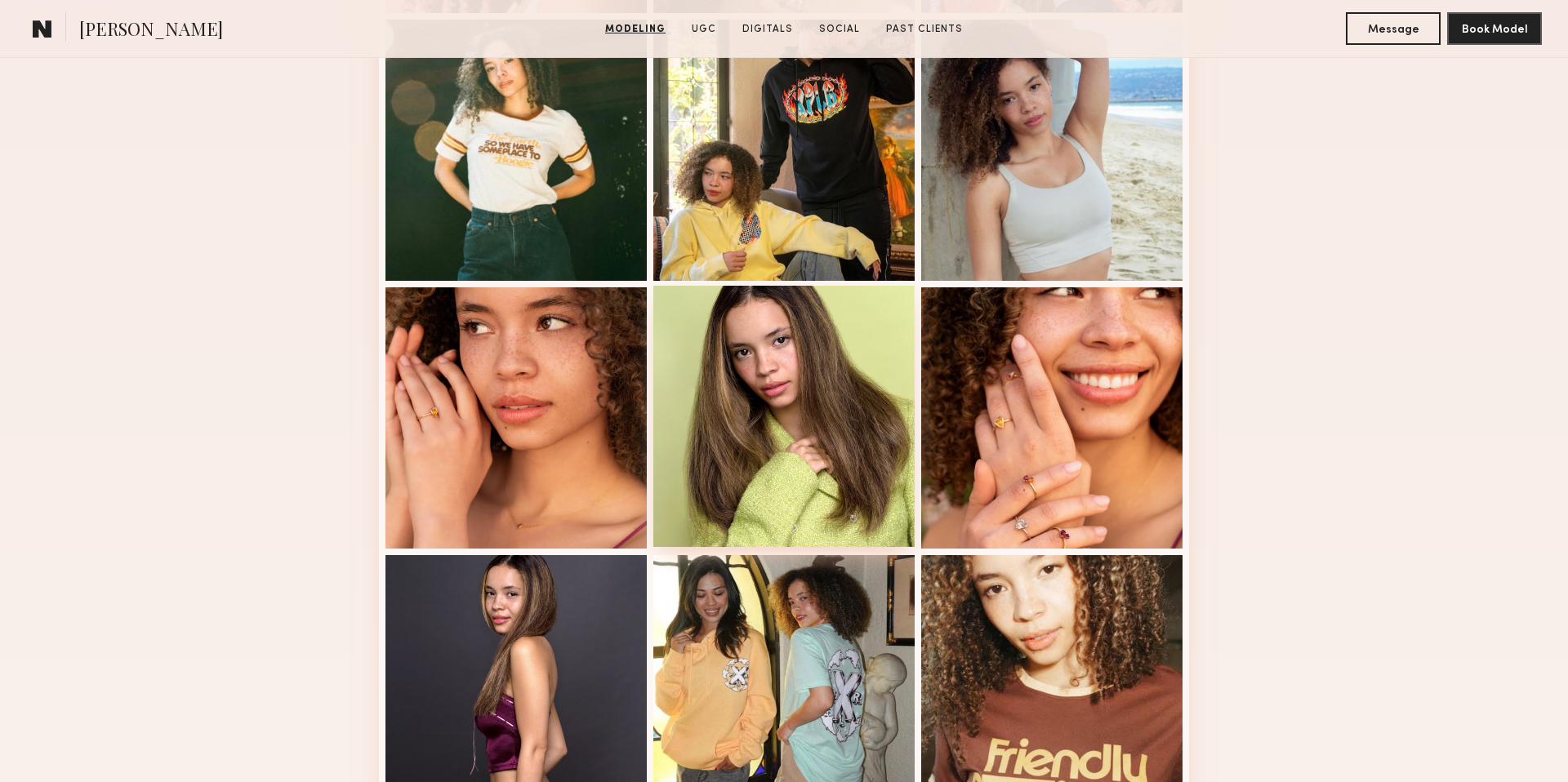
scroll to position [1121, 0]
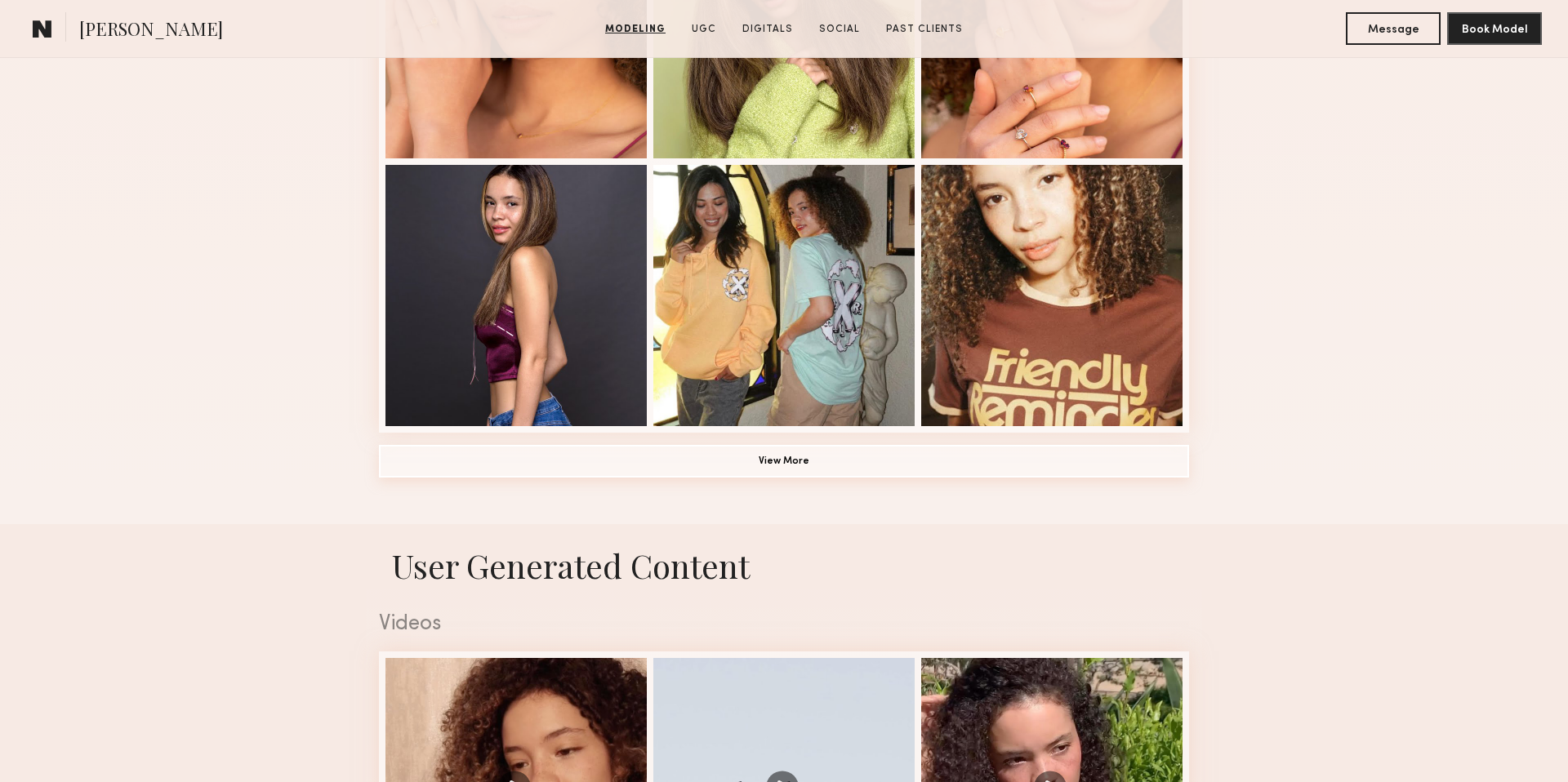
click at [760, 458] on button "View More" at bounding box center [784, 462] width 810 height 33
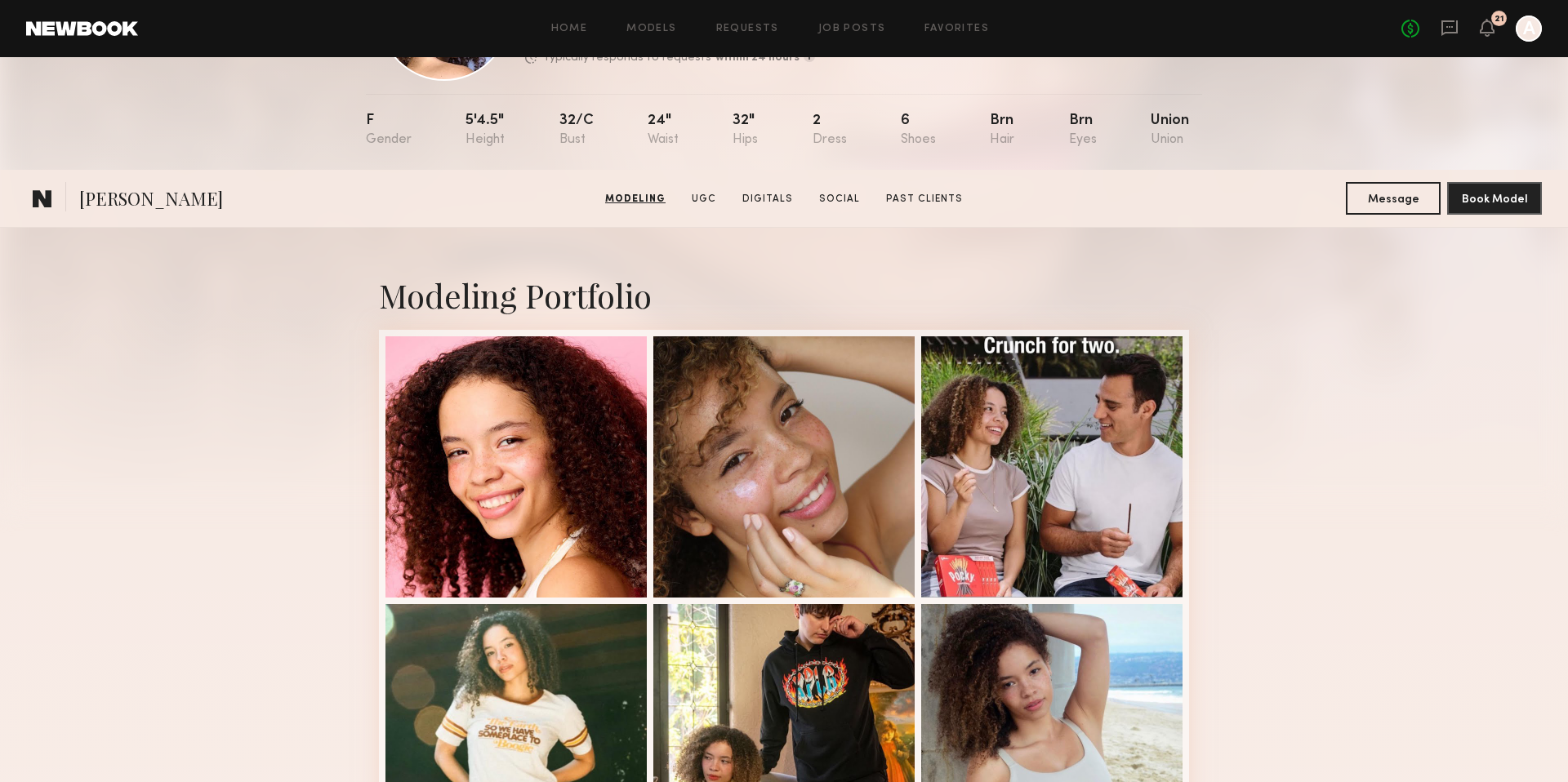
scroll to position [0, 0]
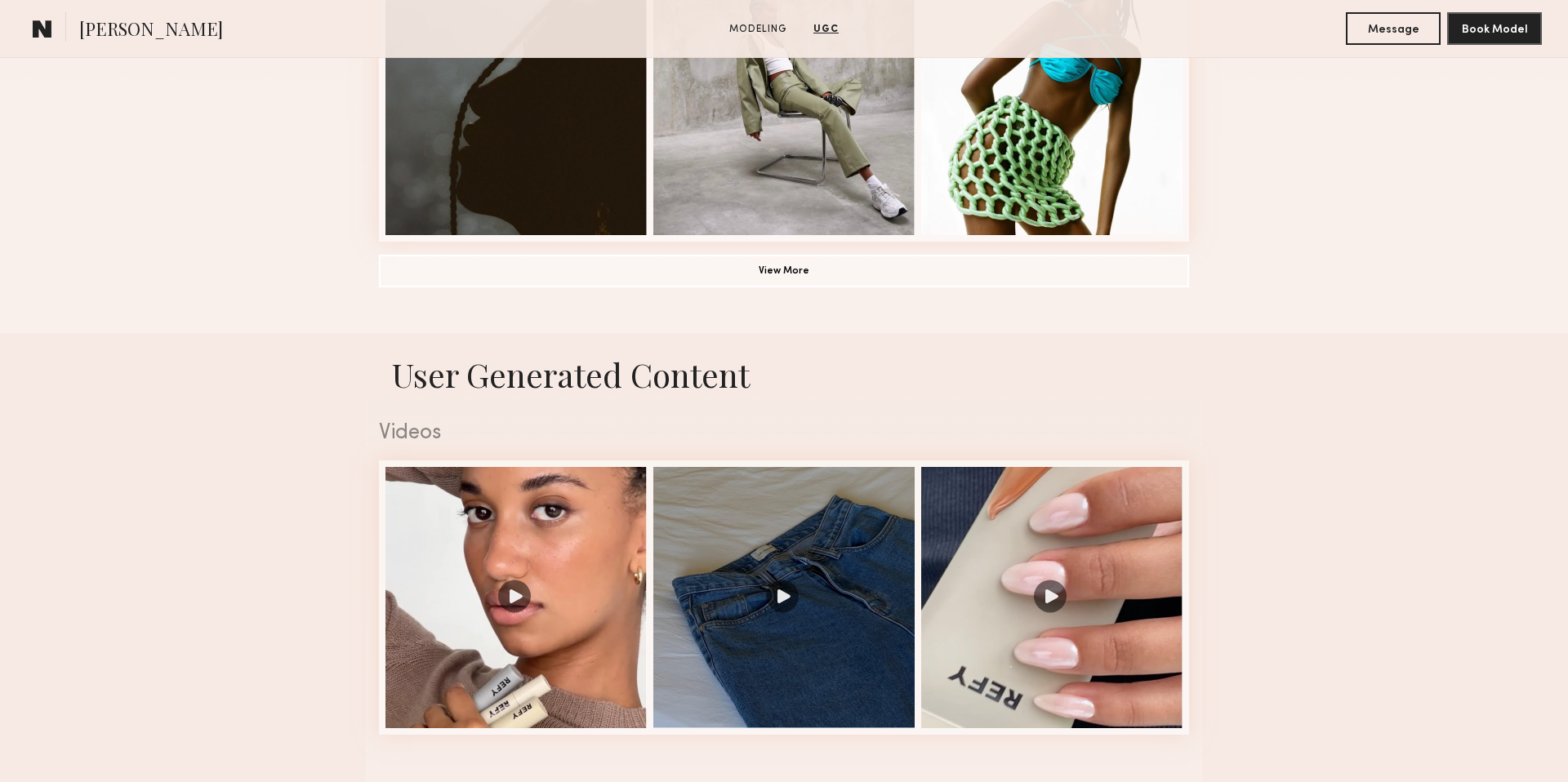
scroll to position [1057, 0]
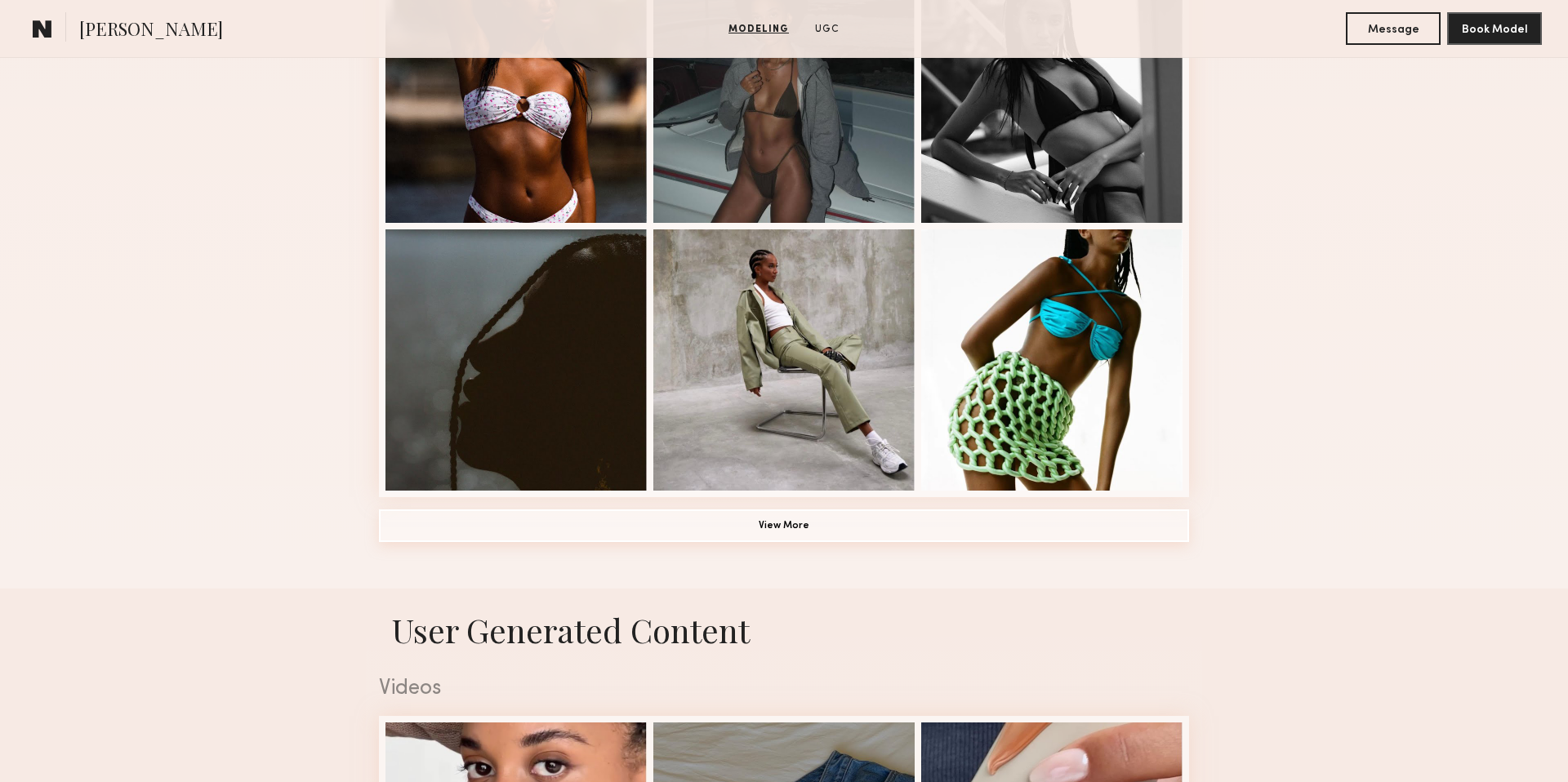
click at [654, 538] on button "View More" at bounding box center [784, 526] width 810 height 33
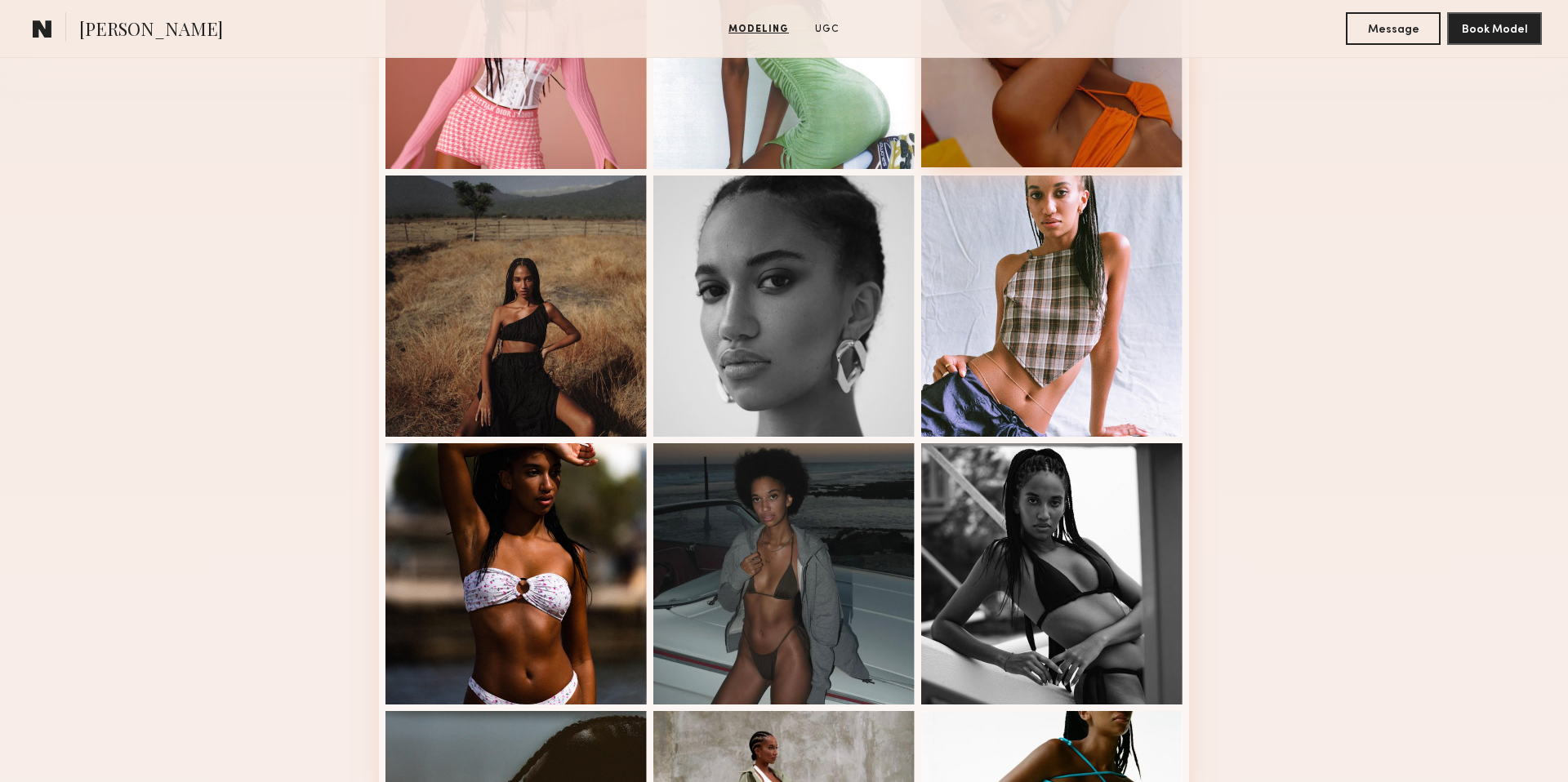
scroll to position [933, 0]
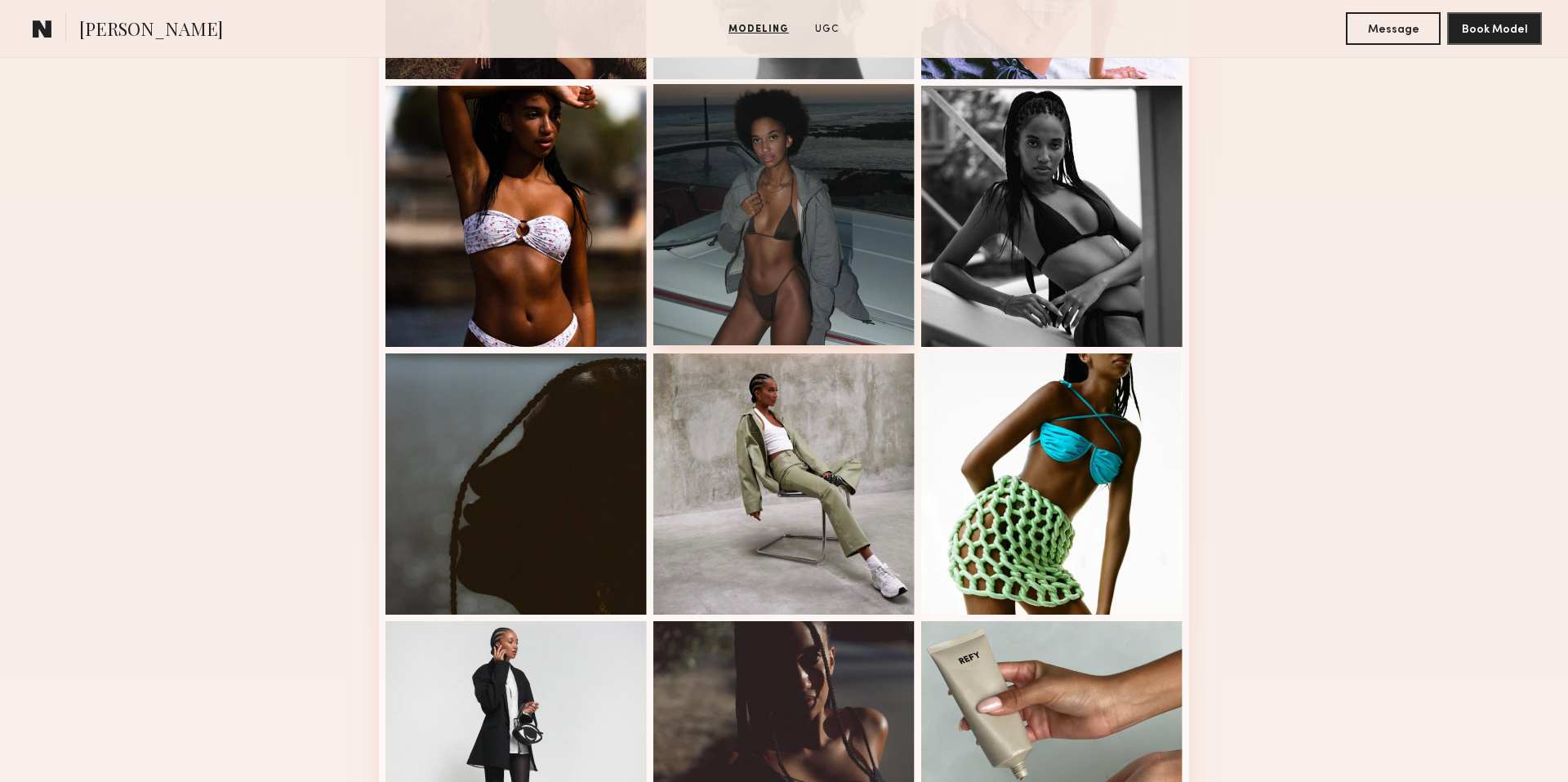
click at [854, 291] on div at bounding box center [784, 214] width 261 height 261
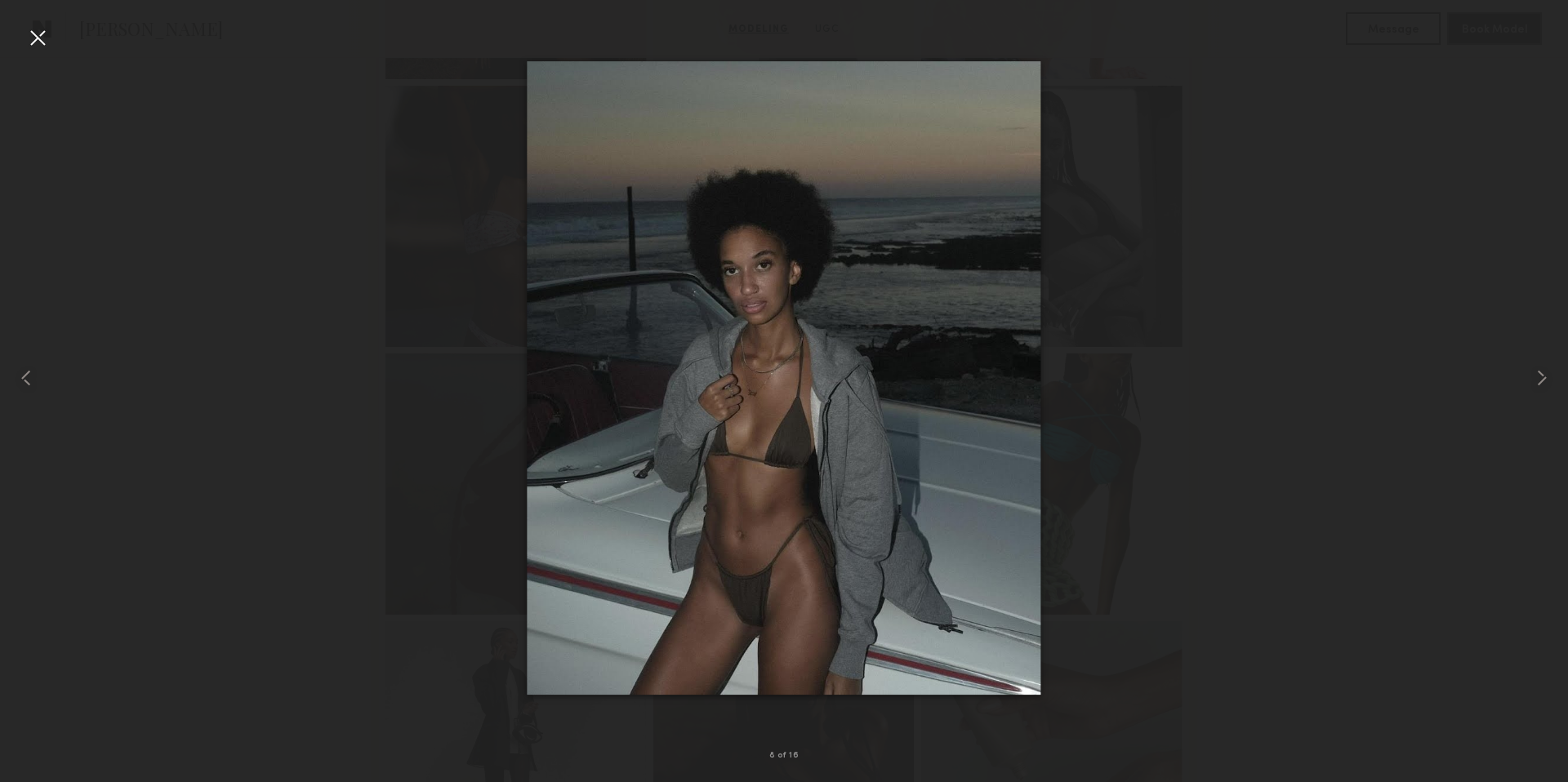
click at [1201, 401] on div at bounding box center [784, 378] width 1568 height 704
click at [43, 44] on div at bounding box center [38, 38] width 26 height 26
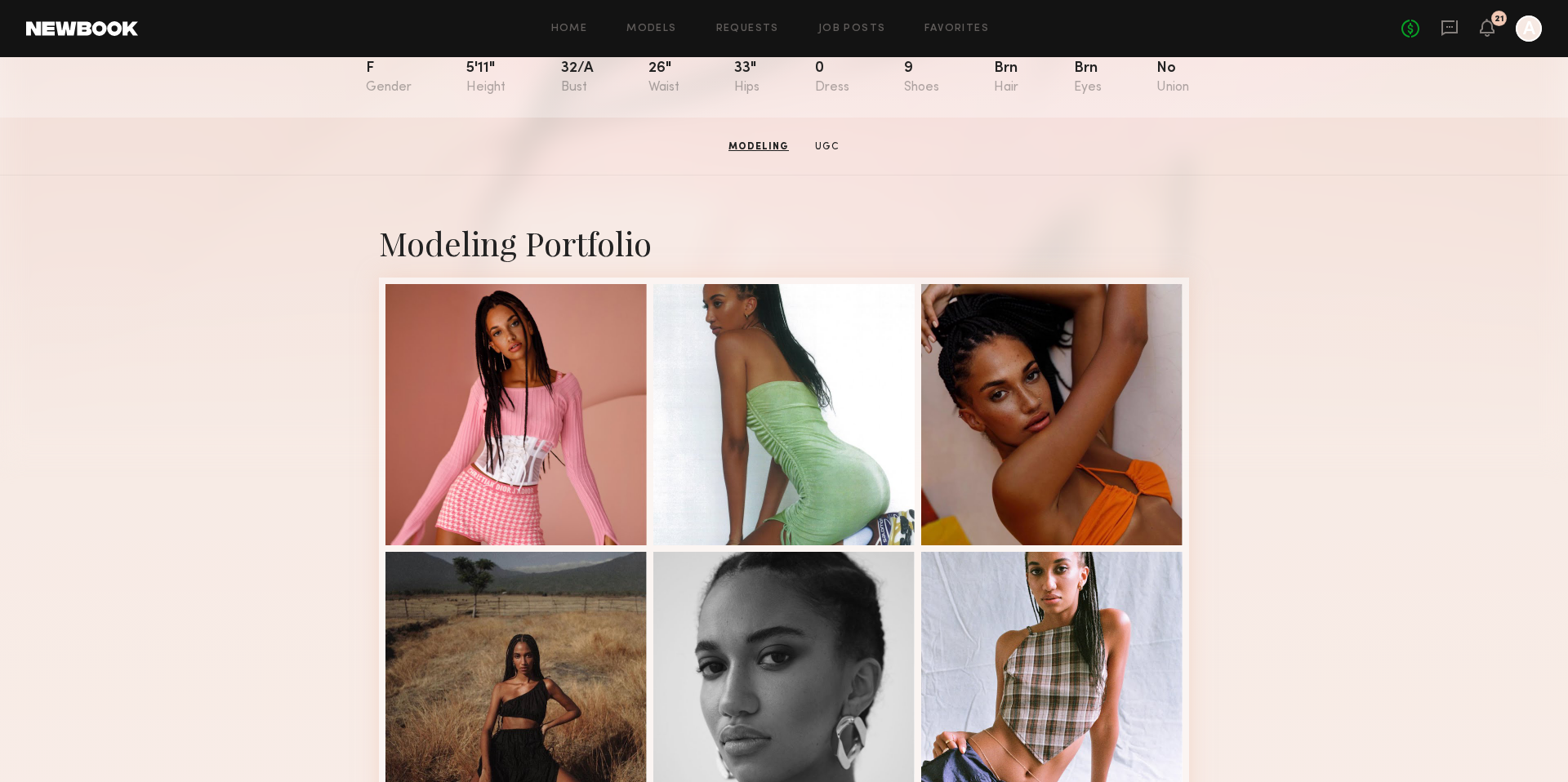
scroll to position [0, 0]
